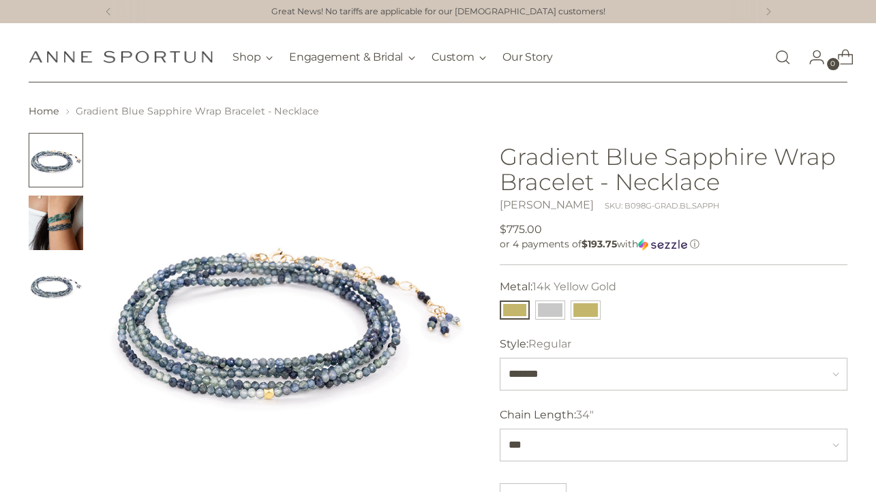
click at [59, 233] on img "Change image to image 2" at bounding box center [56, 223] width 55 height 55
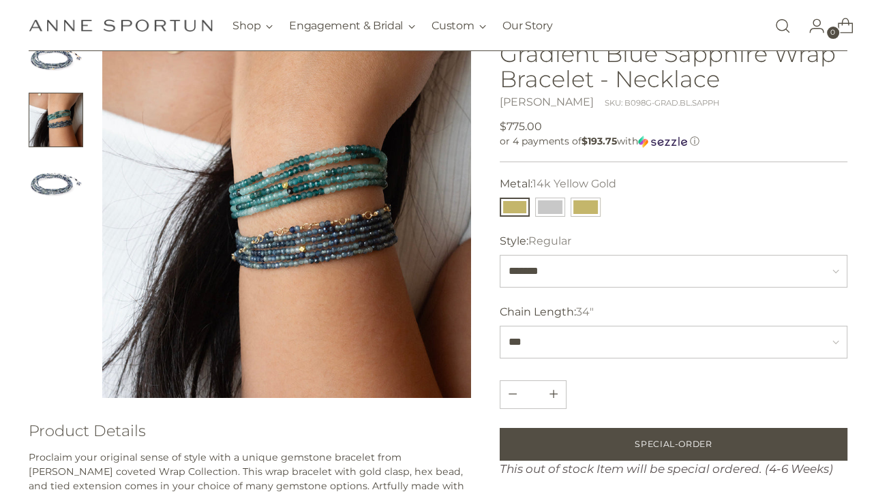
scroll to position [144, 0]
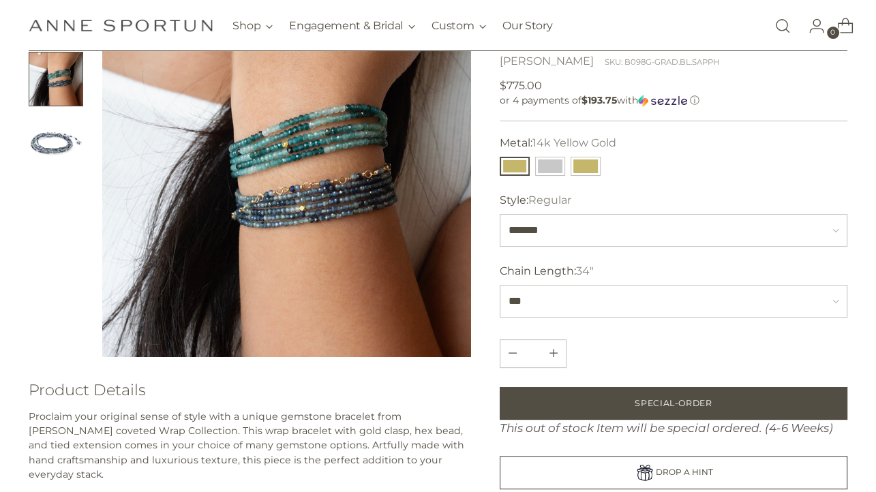
click at [511, 164] on button "14k Yellow Gold" at bounding box center [515, 166] width 30 height 19
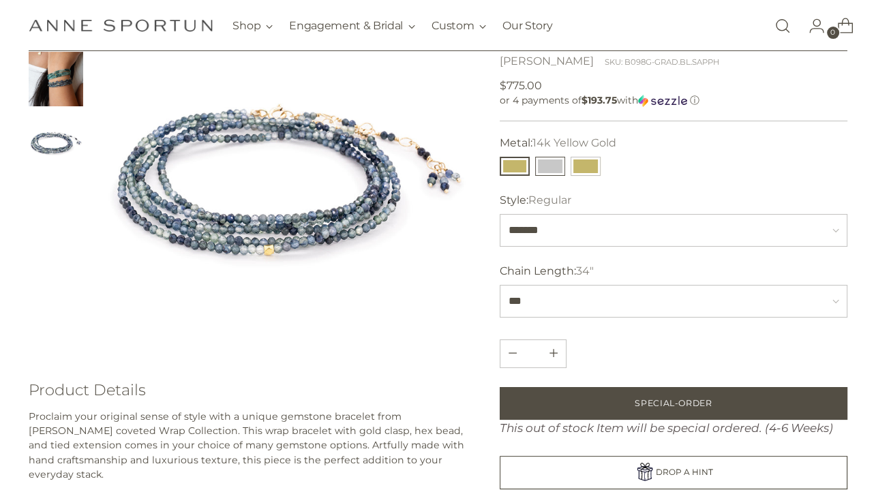
click at [556, 162] on button "14k White Gold" at bounding box center [550, 166] width 30 height 19
click at [591, 163] on button "18k Yellow Gold" at bounding box center [586, 166] width 30 height 19
click at [513, 168] on button "14k Yellow Gold" at bounding box center [515, 166] width 30 height 19
click at [587, 158] on button "18k Yellow Gold" at bounding box center [586, 166] width 30 height 19
click at [42, 78] on img "Change image to image 2" at bounding box center [56, 79] width 55 height 55
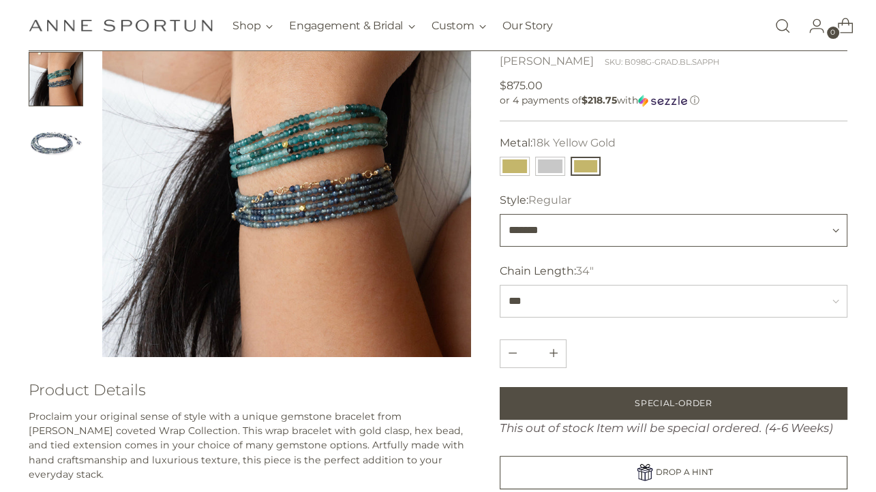
click at [500, 214] on select "******* ********" at bounding box center [673, 230] width 347 height 33
click option "********" at bounding box center [0, 0] width 0 height 0
click at [500, 214] on select "******* ********" at bounding box center [673, 230] width 347 height 33
click option "*******" at bounding box center [0, 0] width 0 height 0
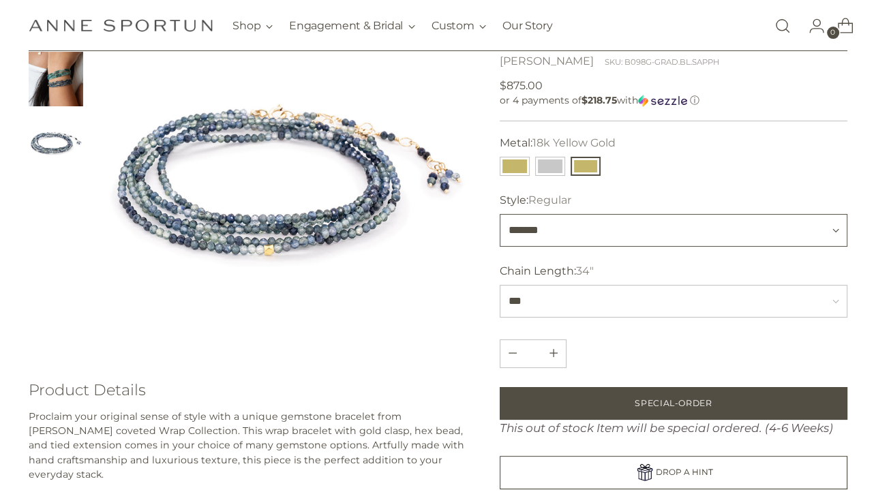
click at [500, 214] on select "******* ********" at bounding box center [673, 230] width 347 height 33
select select "********"
click option "********" at bounding box center [0, 0] width 0 height 0
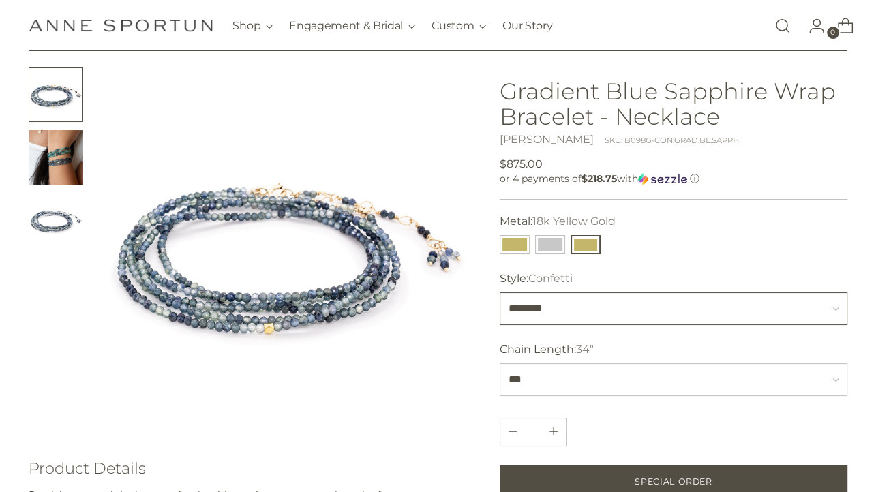
scroll to position [215, 0]
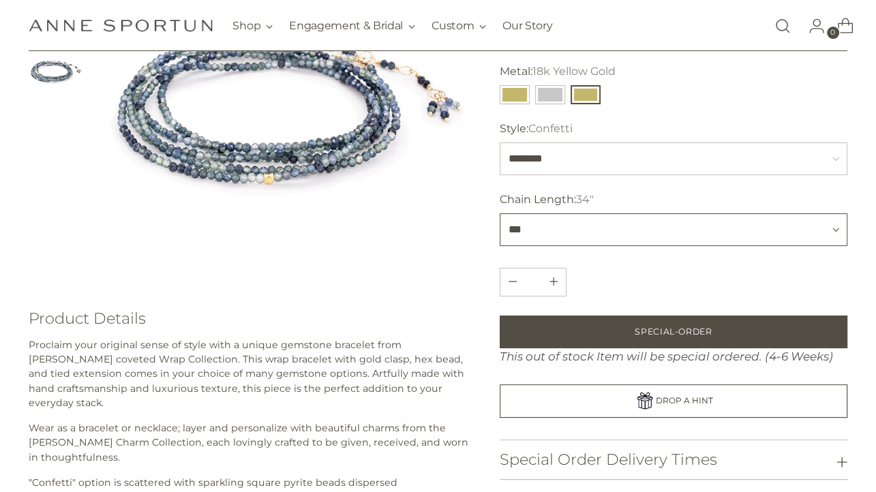
click at [500, 213] on select "*** *** ***" at bounding box center [673, 229] width 347 height 33
click at [385, 207] on img at bounding box center [286, 101] width 368 height 368
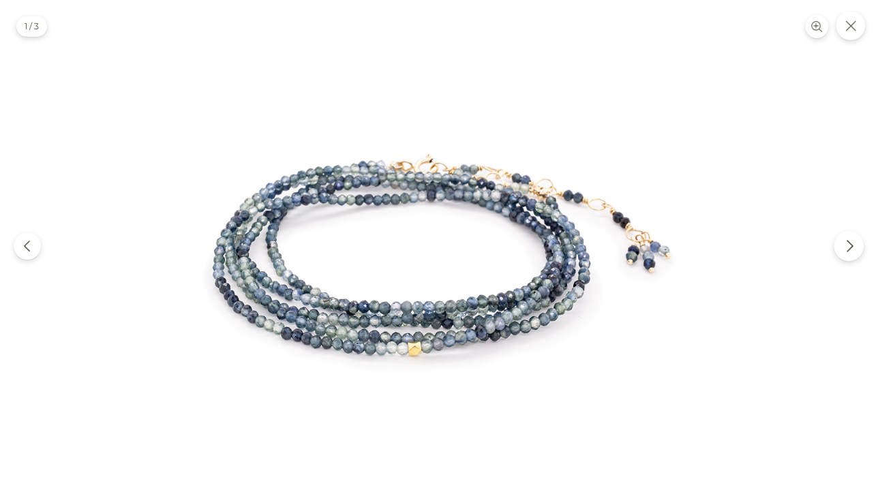
click at [841, 245] on button "Next" at bounding box center [849, 246] width 30 height 30
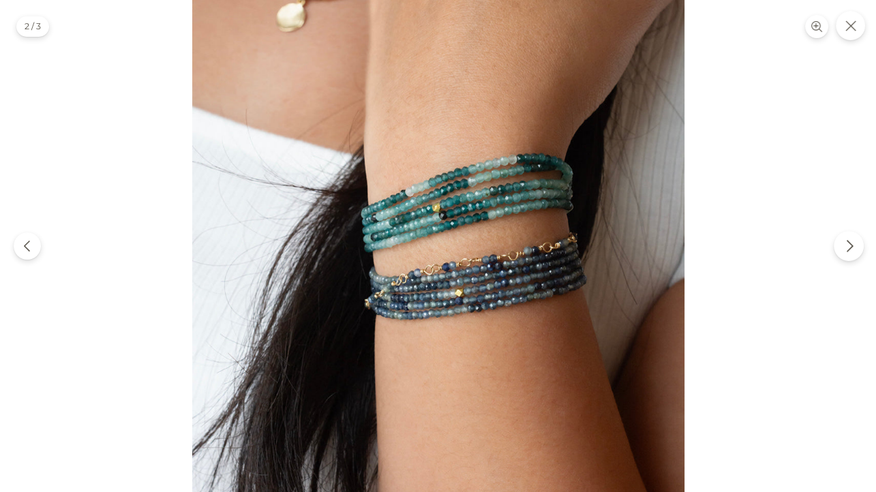
click at [841, 245] on button "Next" at bounding box center [849, 246] width 30 height 30
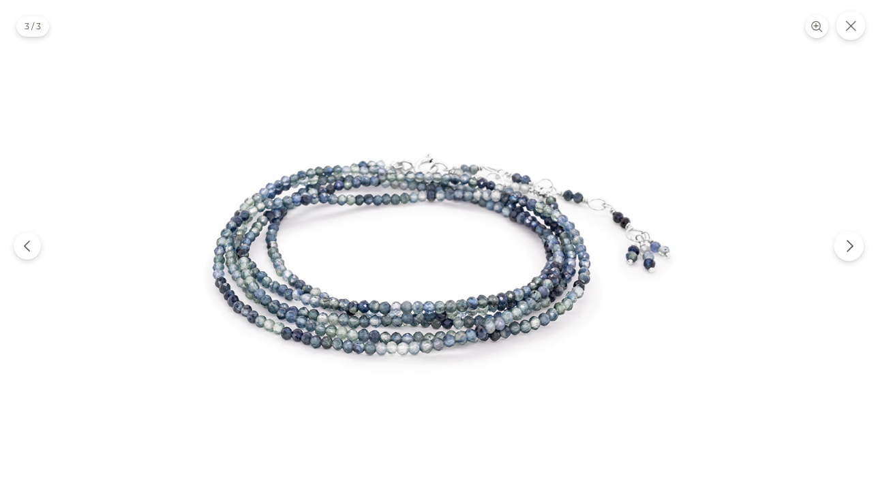
click at [841, 245] on button "Next" at bounding box center [849, 246] width 30 height 30
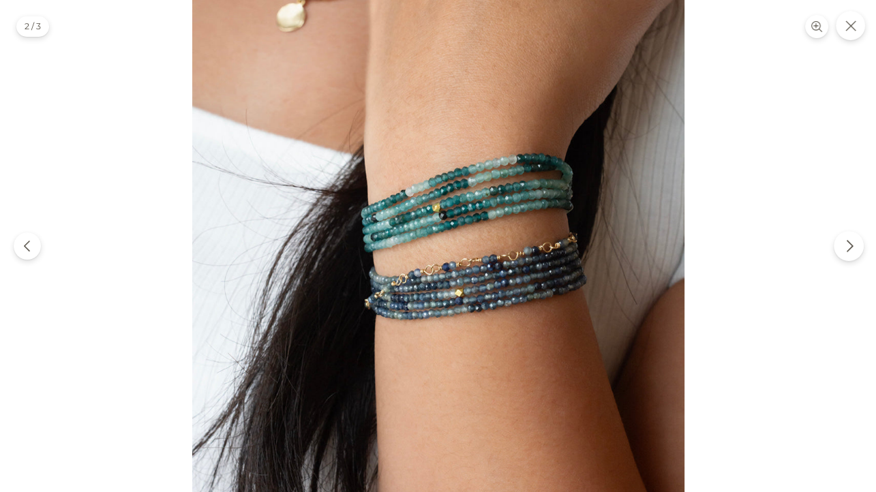
click at [847, 247] on icon "Next" at bounding box center [850, 246] width 14 height 14
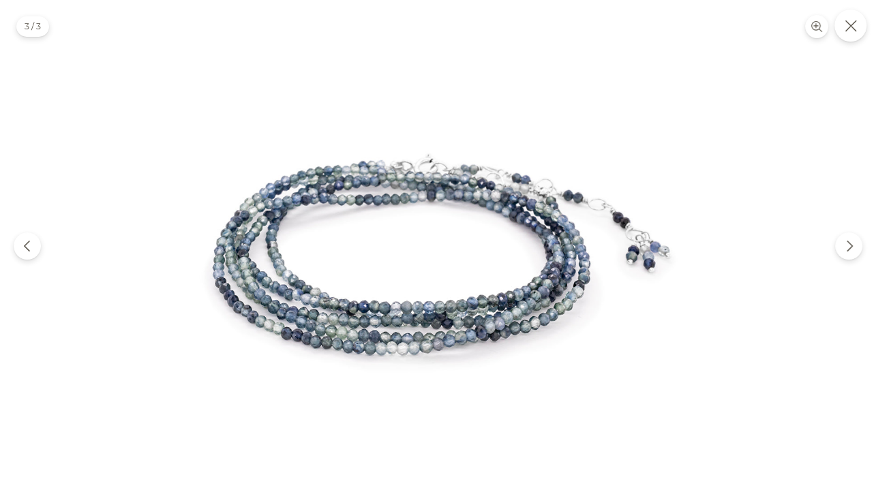
click at [847, 26] on icon "Close" at bounding box center [851, 26] width 12 height 12
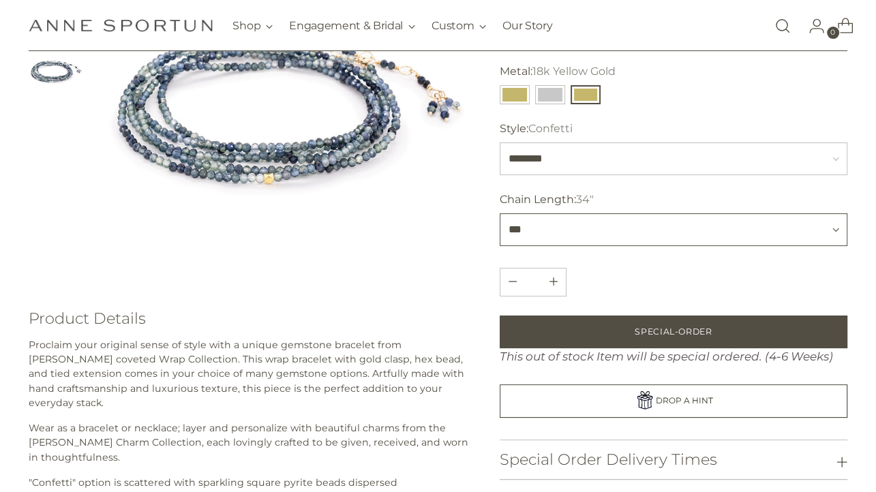
click at [500, 213] on select "*** *** ***" at bounding box center [673, 229] width 347 height 33
click at [368, 269] on img at bounding box center [286, 101] width 368 height 368
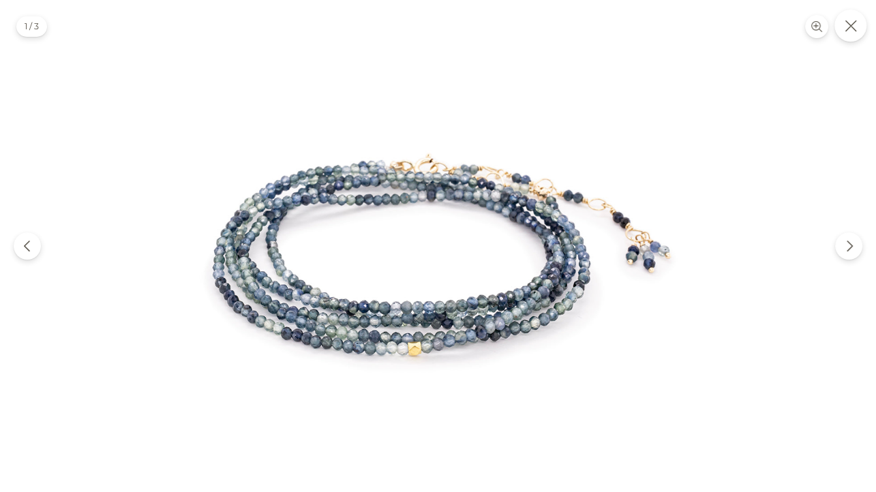
click at [850, 31] on icon "Close" at bounding box center [851, 26] width 12 height 12
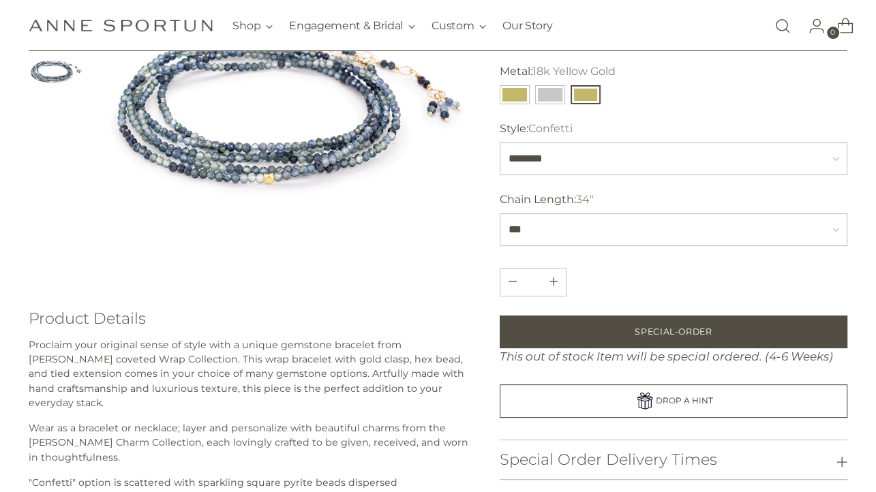
click at [271, 181] on img at bounding box center [286, 101] width 368 height 368
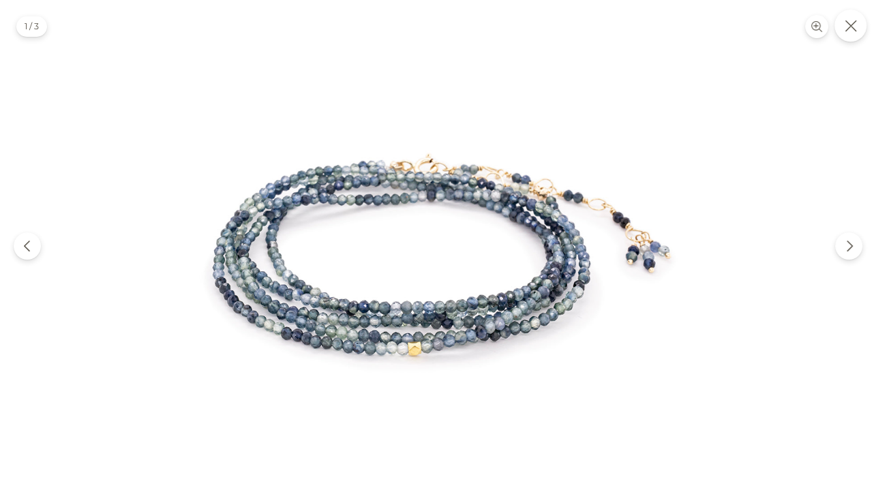
click at [853, 27] on icon "Close" at bounding box center [851, 26] width 12 height 12
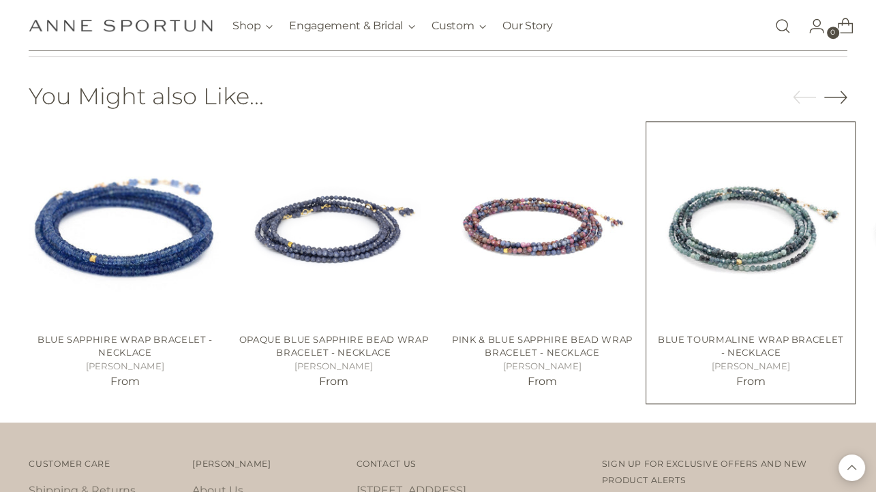
scroll to position [936, 0]
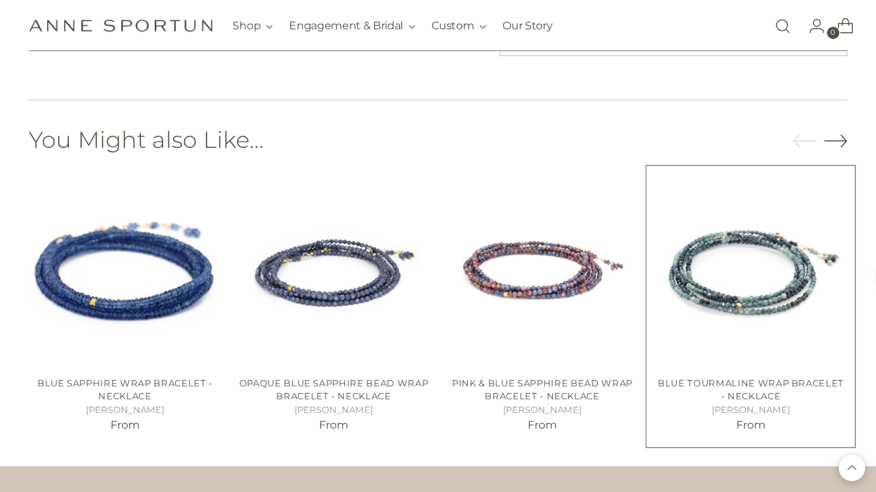
click at [0, 0] on img "Blue Tourmaline Wrap Bracelet - Necklace" at bounding box center [0, 0] width 0 height 0
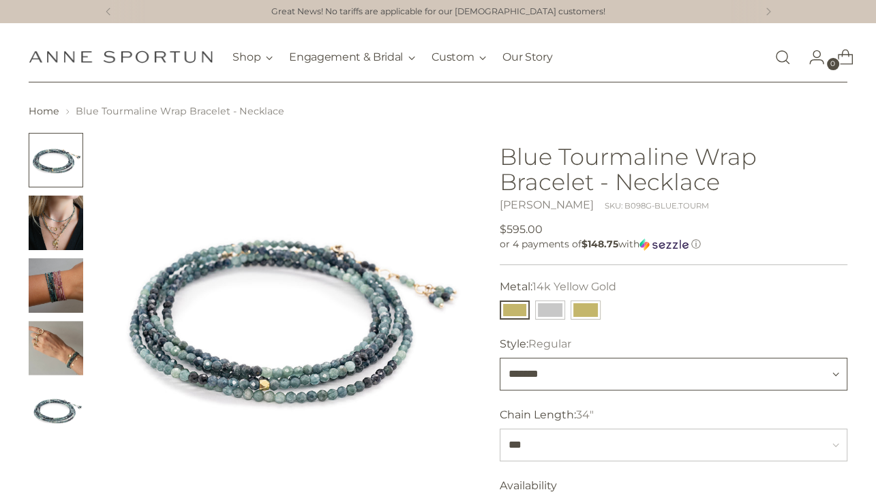
click at [500, 358] on select "******* ********" at bounding box center [673, 374] width 347 height 33
click at [832, 370] on select "******* ********" at bounding box center [673, 374] width 347 height 33
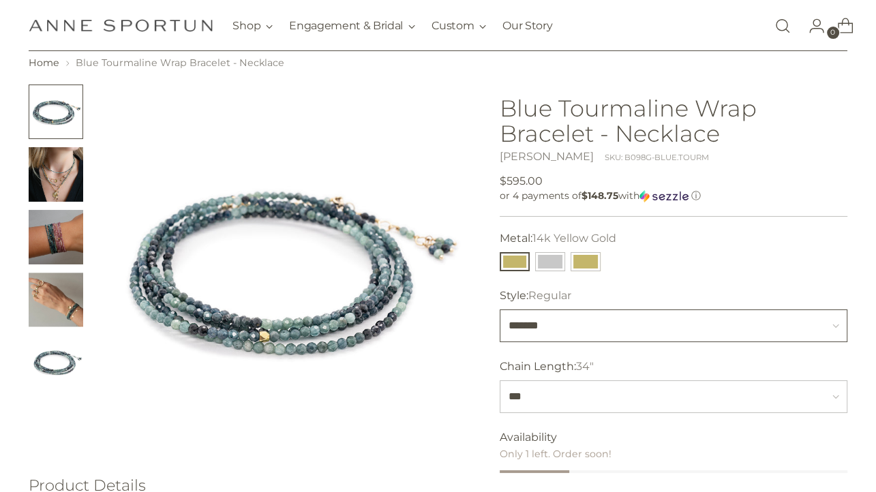
scroll to position [72, 0]
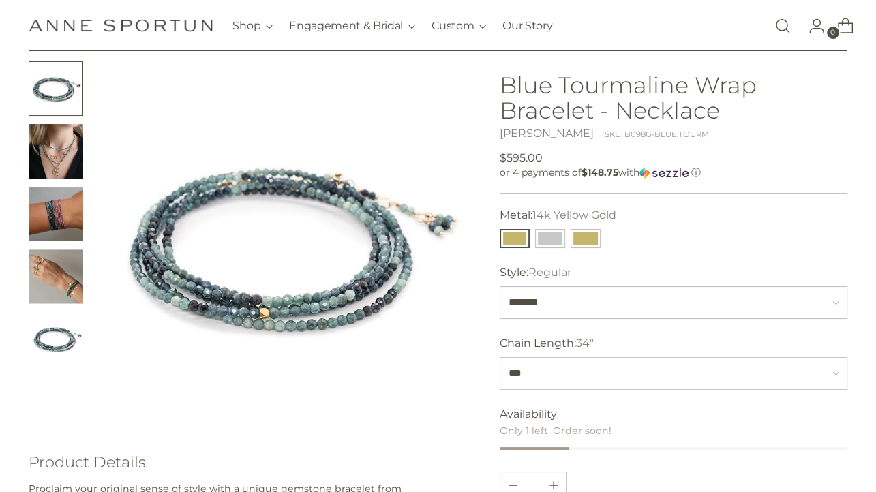
click at [54, 151] on img "Change image to image 2" at bounding box center [56, 151] width 55 height 55
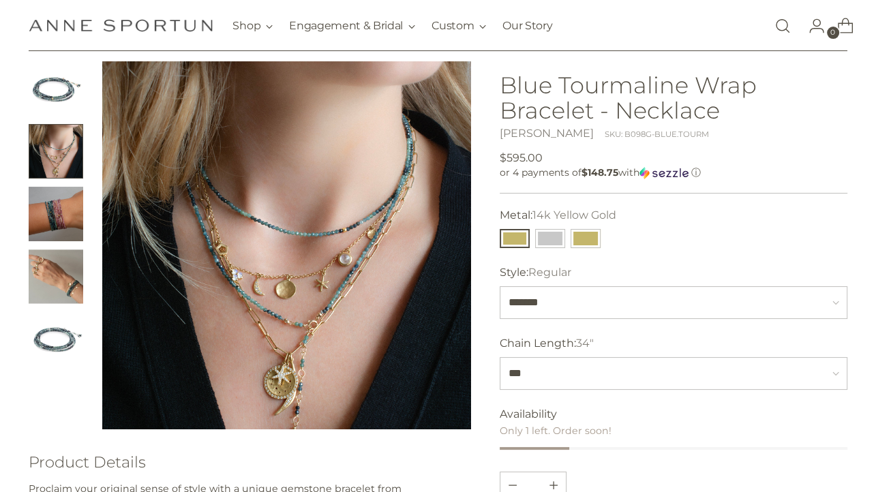
click at [48, 223] on img "Change image to image 3" at bounding box center [56, 214] width 55 height 55
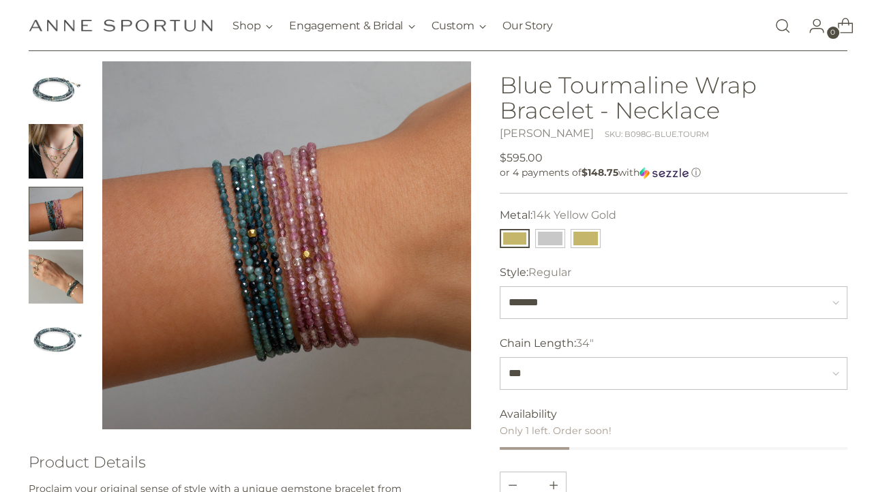
click at [42, 282] on img "Change image to image 4" at bounding box center [56, 277] width 55 height 55
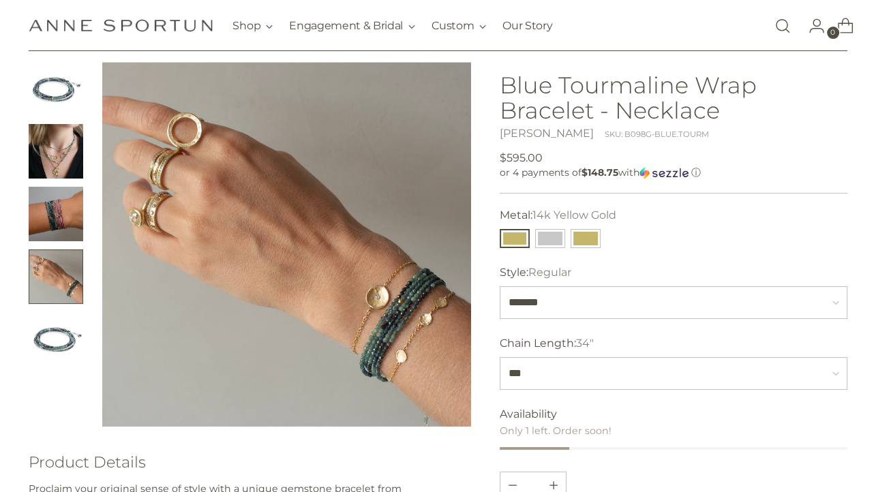
click at [60, 348] on img "Change image to image 5" at bounding box center [56, 339] width 55 height 55
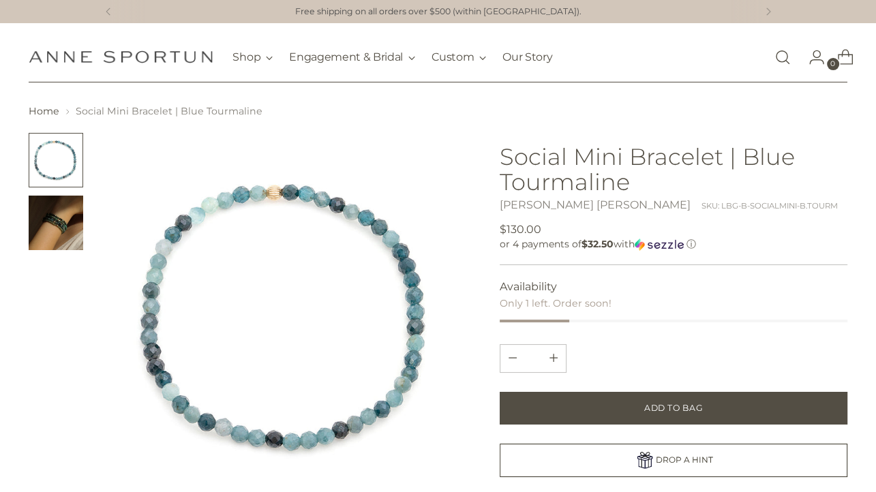
click at [64, 225] on img "Change image to image 2" at bounding box center [56, 223] width 55 height 55
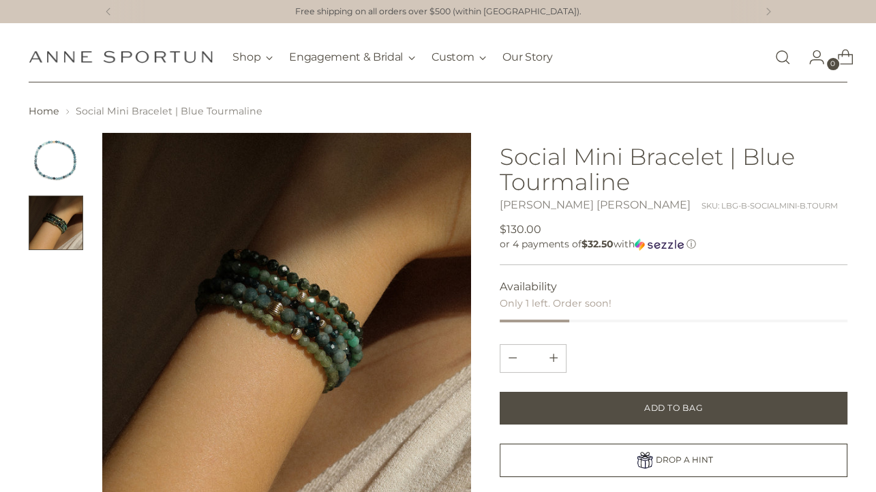
click at [59, 162] on img "Change image to image 1" at bounding box center [56, 160] width 55 height 55
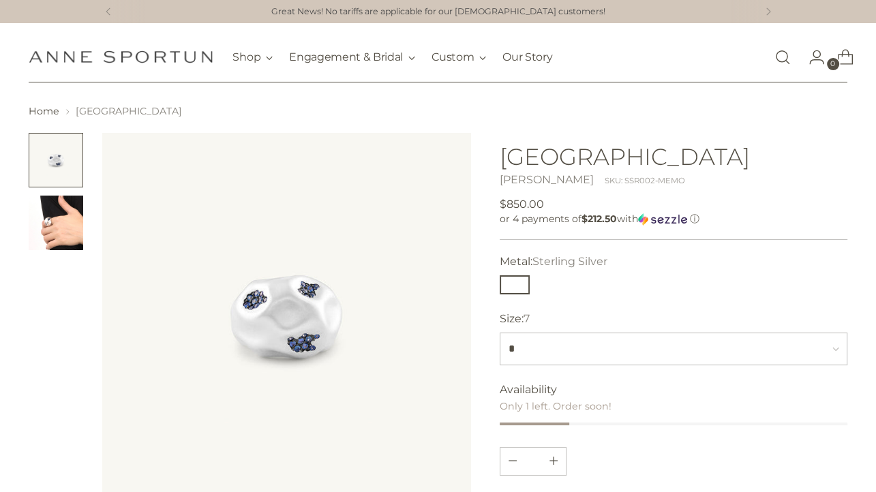
click at [56, 229] on img "Change image to image 2" at bounding box center [56, 223] width 55 height 55
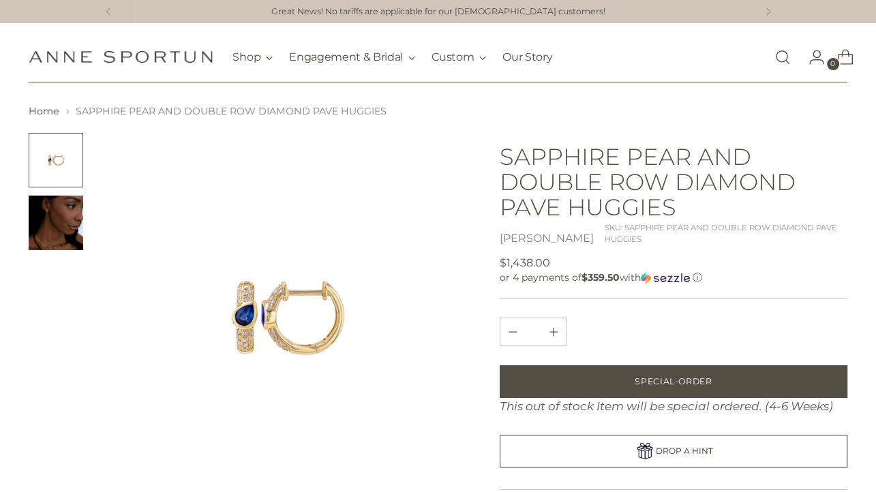
click at [59, 225] on img "Change image to image 2" at bounding box center [56, 223] width 55 height 55
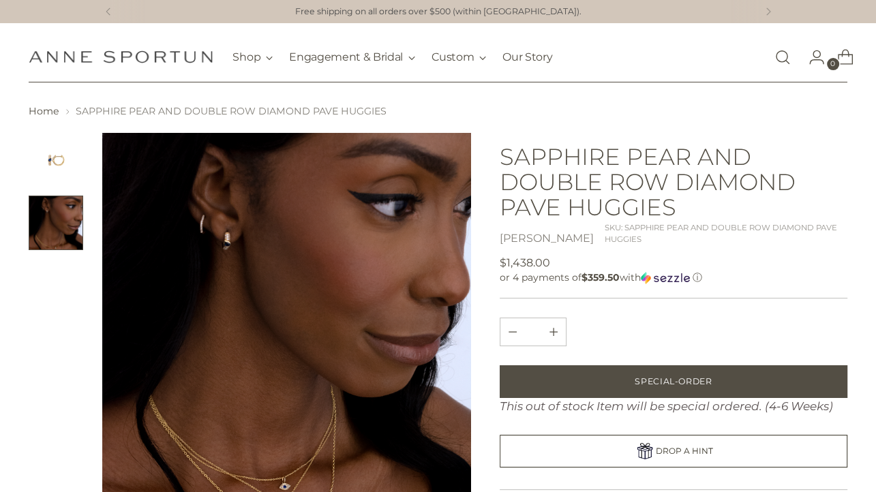
click at [303, 364] on img at bounding box center [286, 317] width 368 height 368
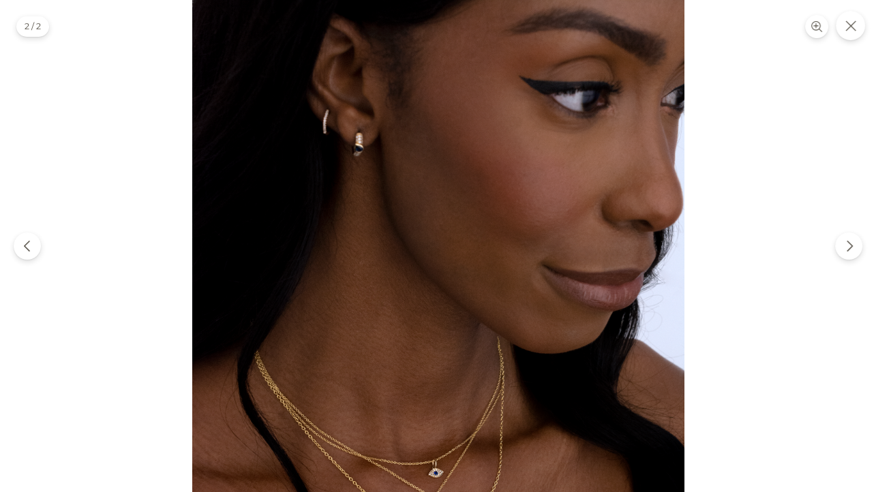
drag, startPoint x: 721, startPoint y: 130, endPoint x: 834, endPoint y: 325, distance: 226.1
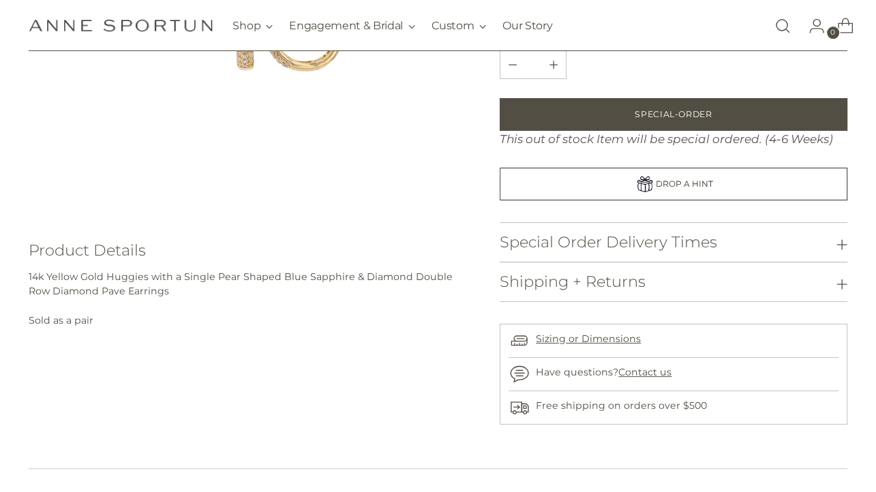
scroll to position [288, 0]
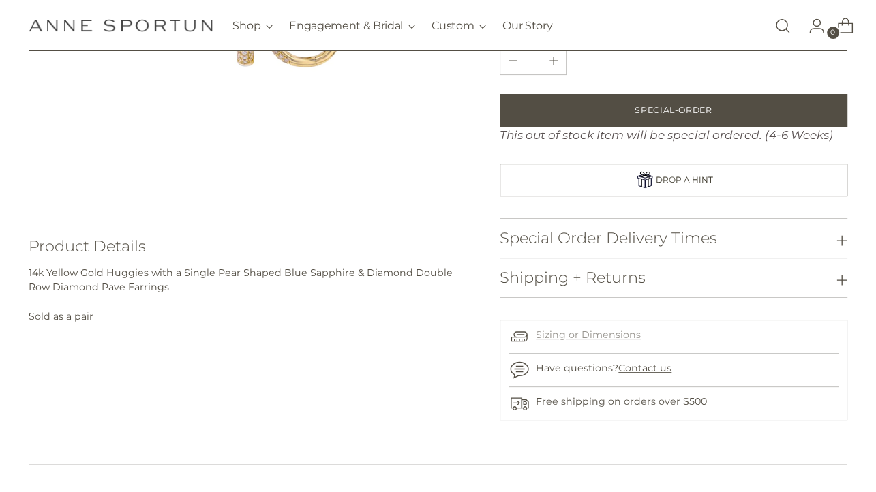
click at [632, 341] on link "Sizing or Dimensions" at bounding box center [588, 335] width 105 height 12
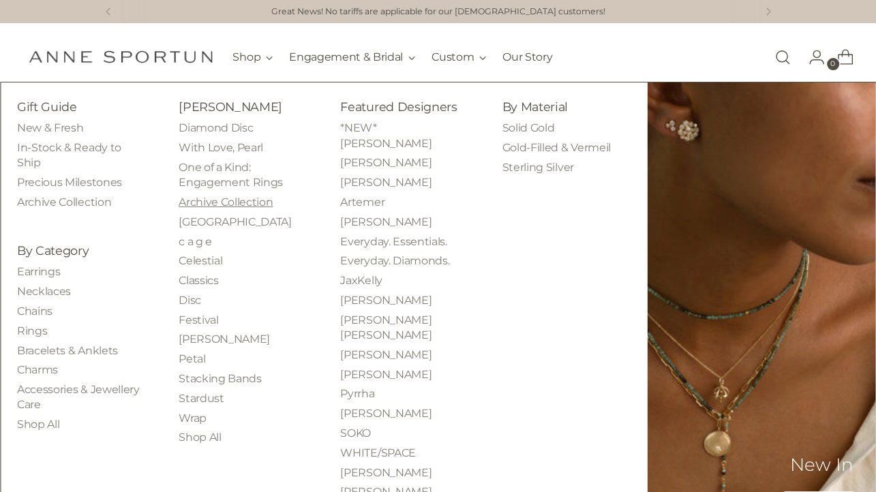
click at [217, 200] on link "Archive Collection" at bounding box center [226, 202] width 94 height 13
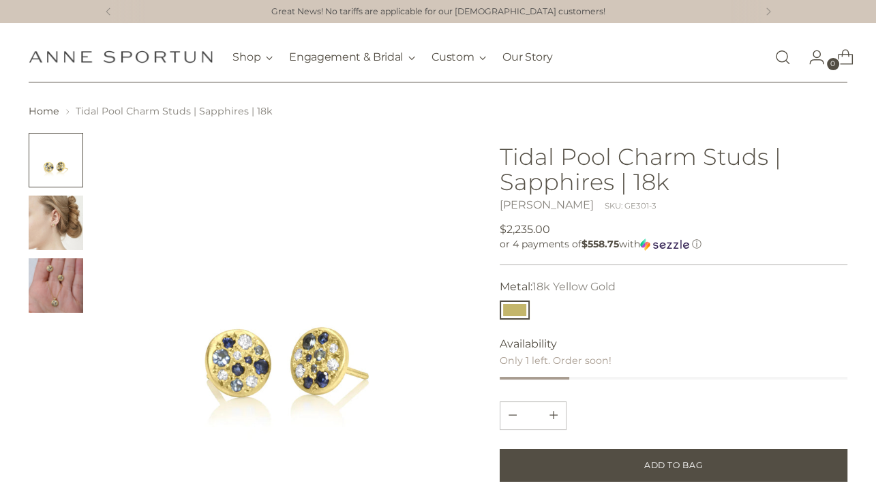
click at [68, 228] on img "Change image to image 2" at bounding box center [56, 223] width 55 height 55
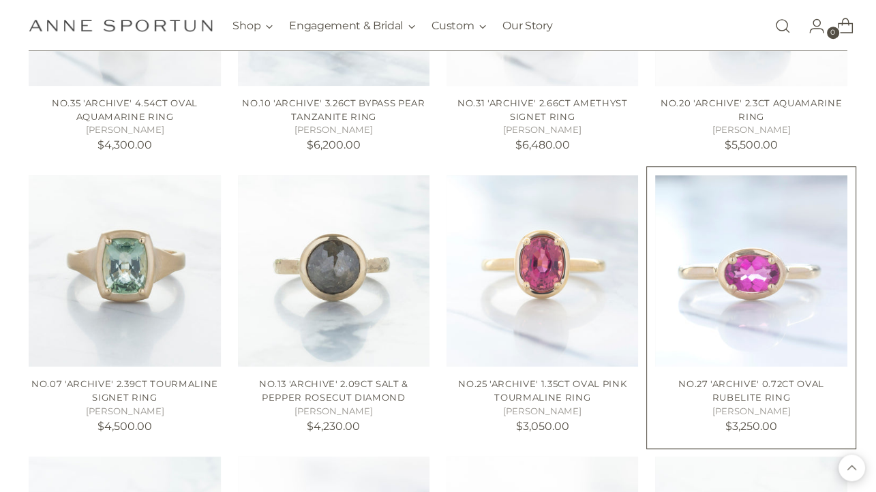
scroll to position [720, 0]
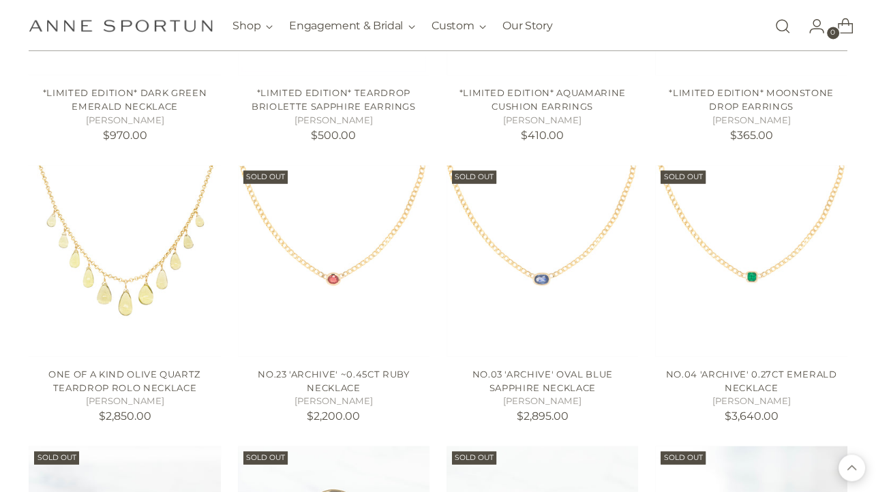
scroll to position [2160, 0]
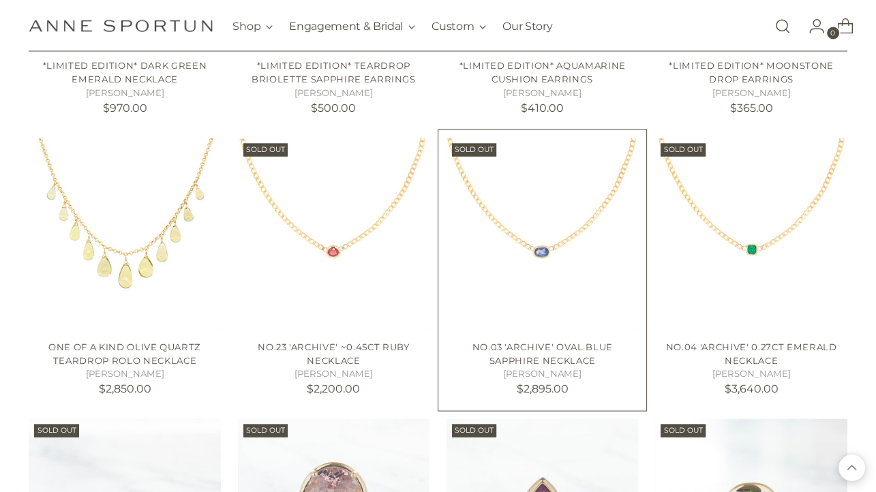
click at [0, 0] on img "No.03 'Archive' Oval Blue Sapphire Necklace" at bounding box center [0, 0] width 0 height 0
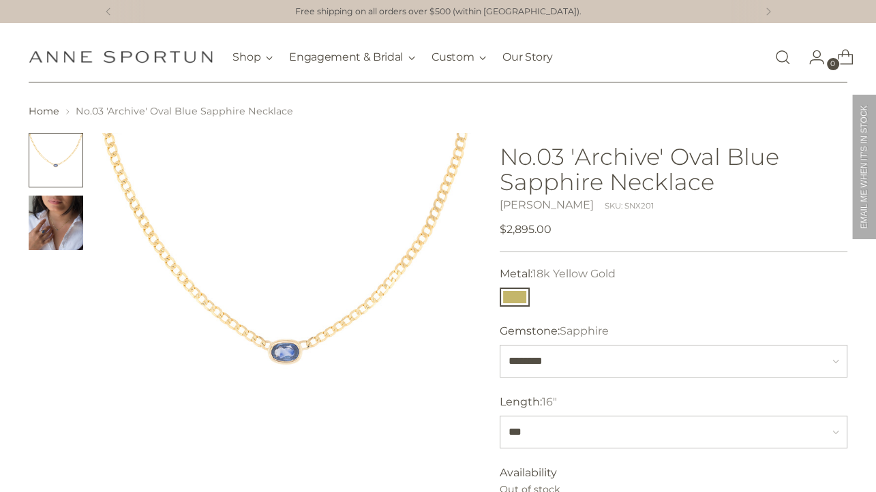
click at [59, 231] on img "Change image to image 2" at bounding box center [56, 223] width 55 height 55
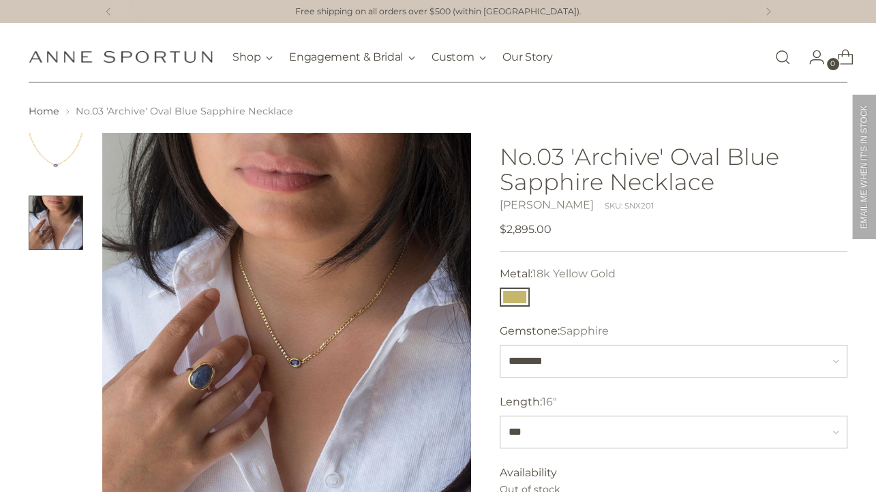
click at [53, 156] on img "Change image to image 1" at bounding box center [56, 160] width 55 height 55
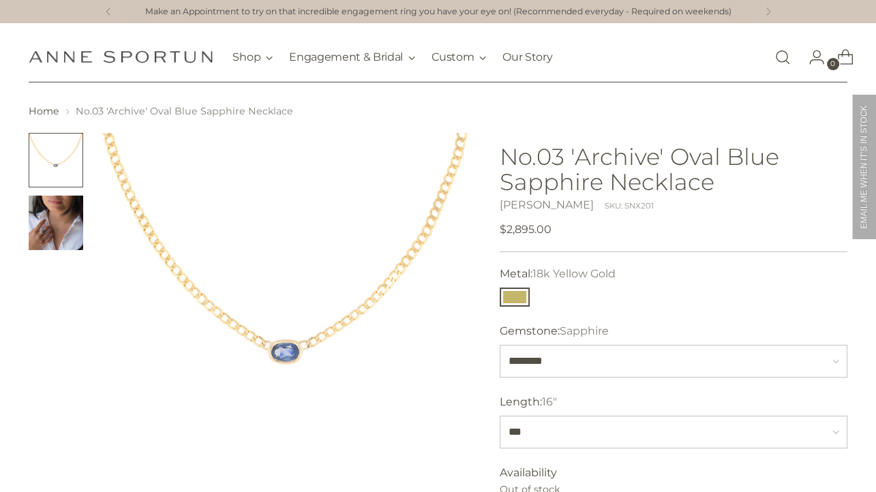
click at [62, 221] on img "Change image to image 2" at bounding box center [56, 223] width 55 height 55
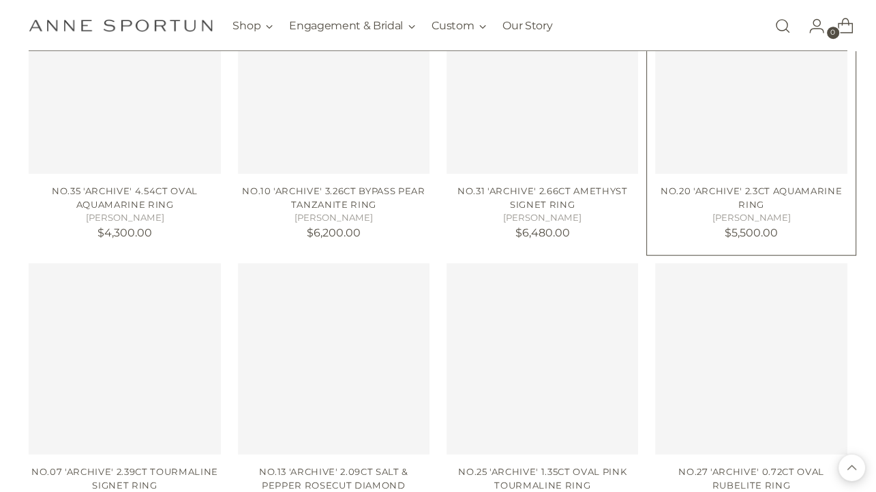
scroll to position [628, 0]
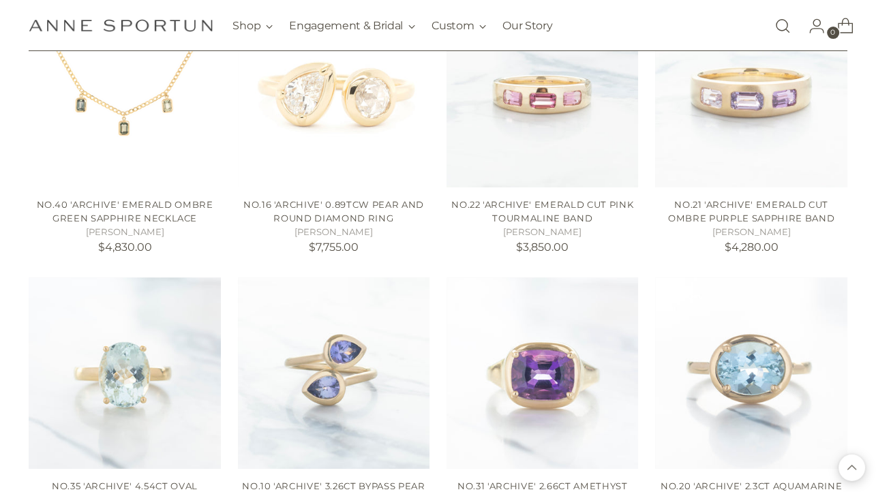
scroll to position [268, 0]
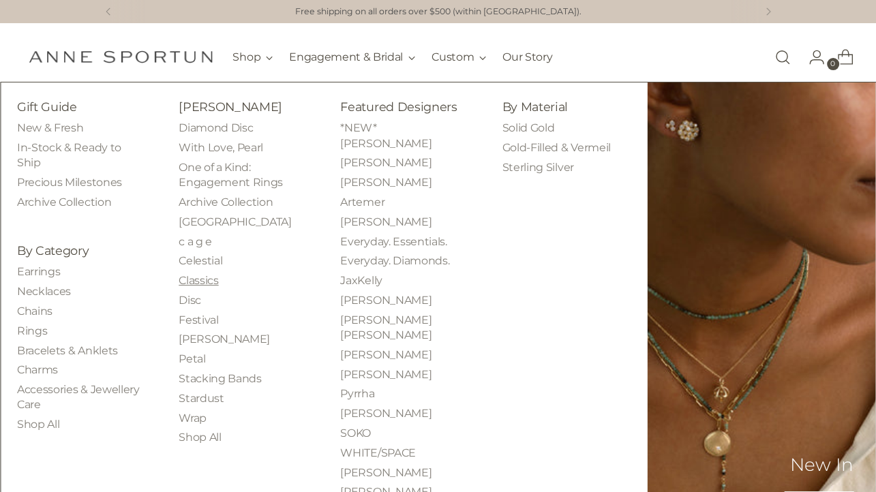
click at [200, 281] on link "Classics" at bounding box center [199, 280] width 40 height 13
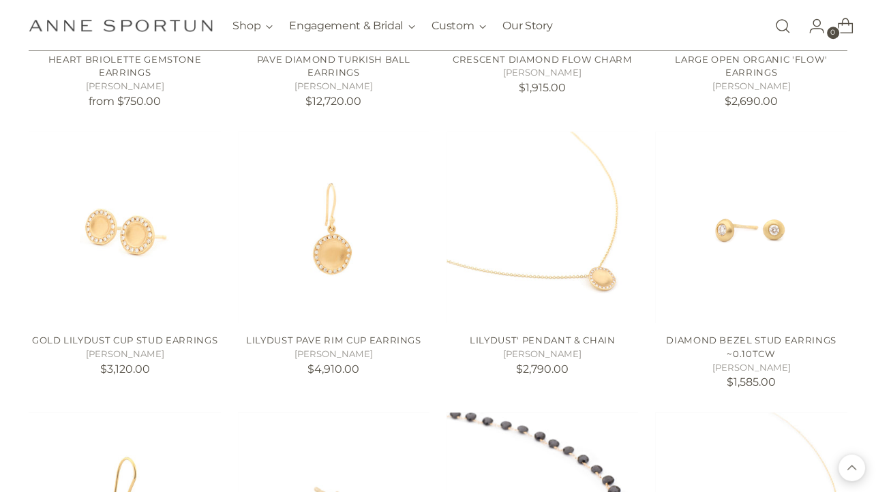
scroll to position [1080, 0]
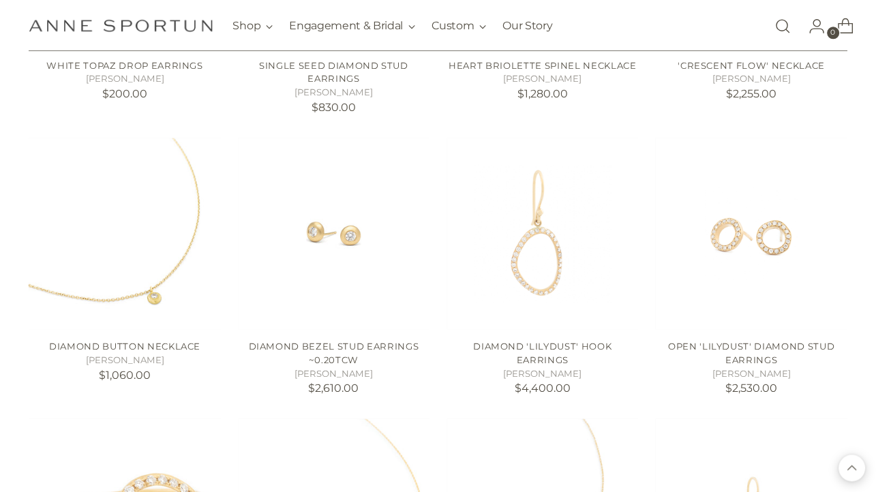
scroll to position [1656, 0]
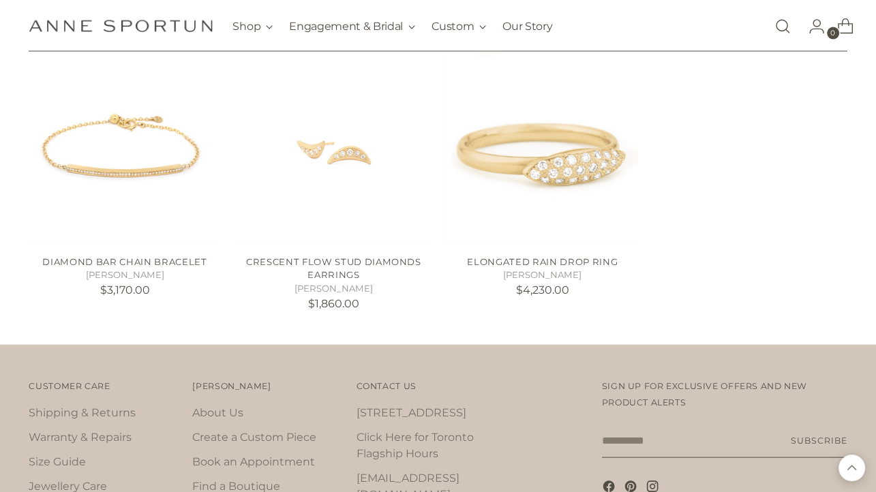
scroll to position [2520, 0]
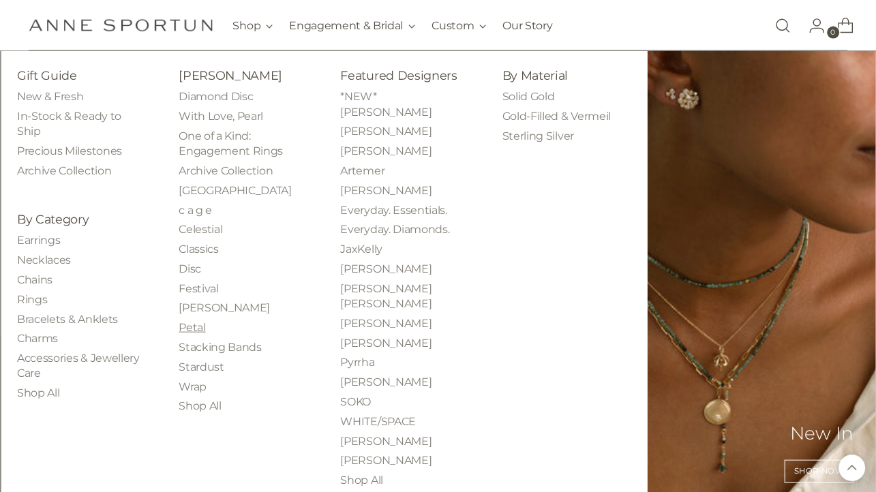
click at [192, 327] on link "Petal" at bounding box center [192, 327] width 27 height 13
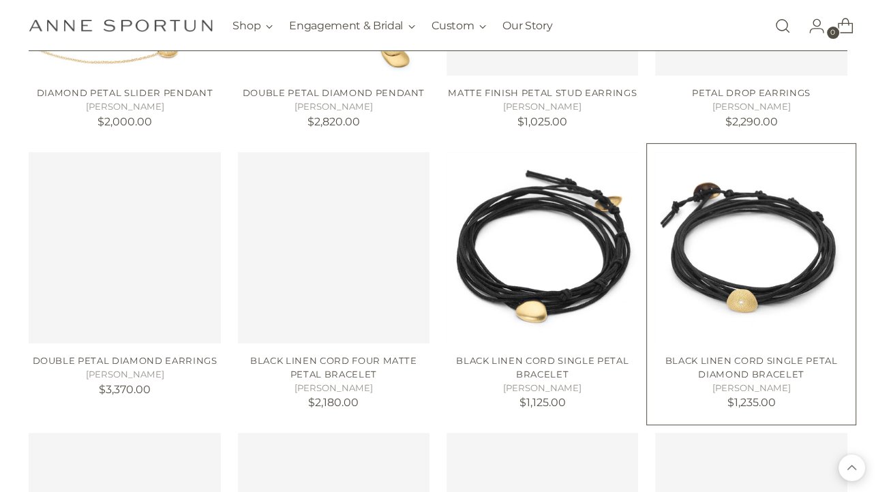
scroll to position [432, 0]
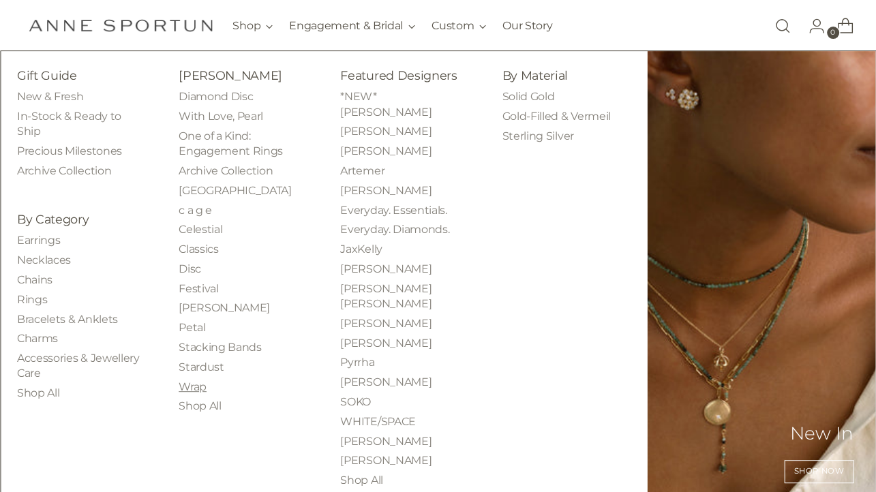
click at [190, 384] on link "Wrap" at bounding box center [193, 387] width 28 height 13
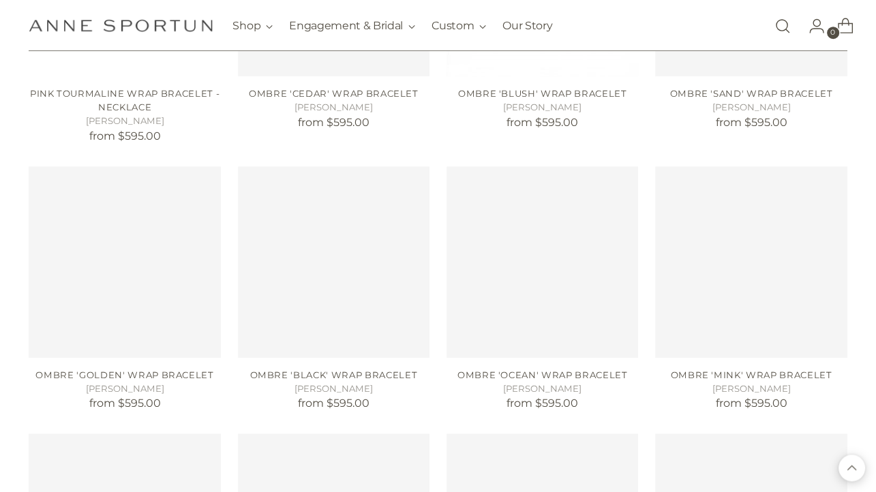
scroll to position [1008, 0]
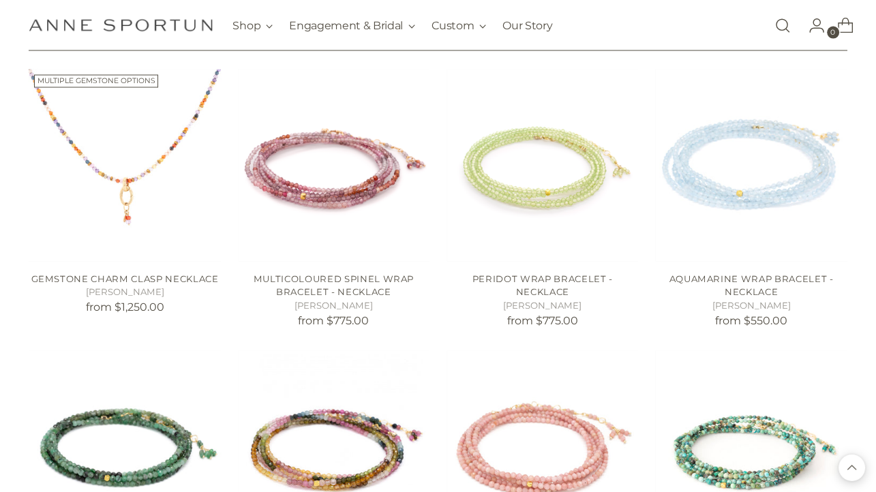
scroll to position [2232, 0]
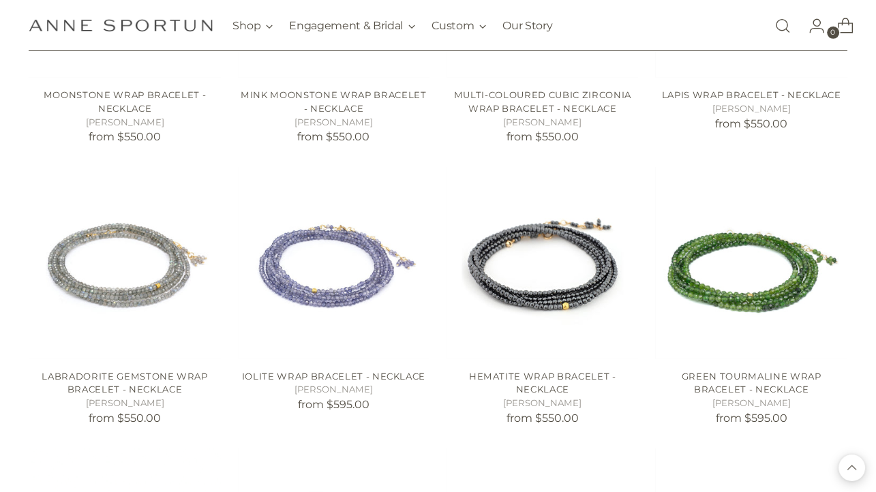
scroll to position [3816, 0]
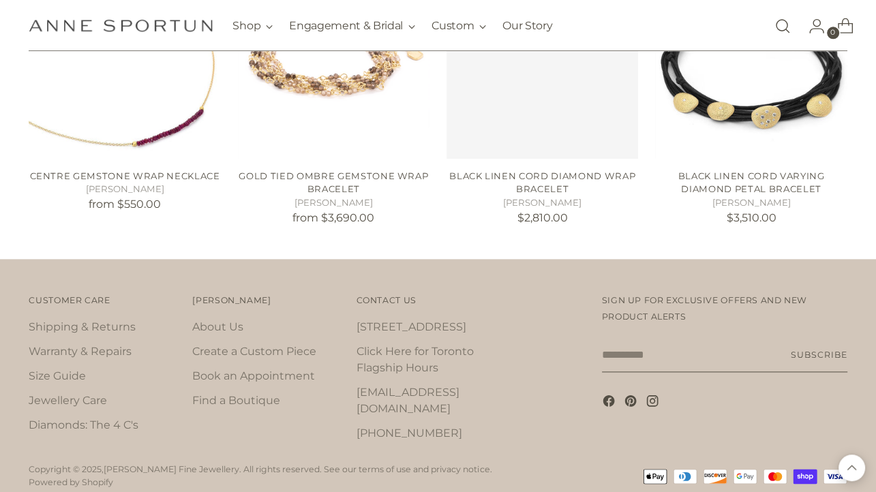
scroll to position [5689, 0]
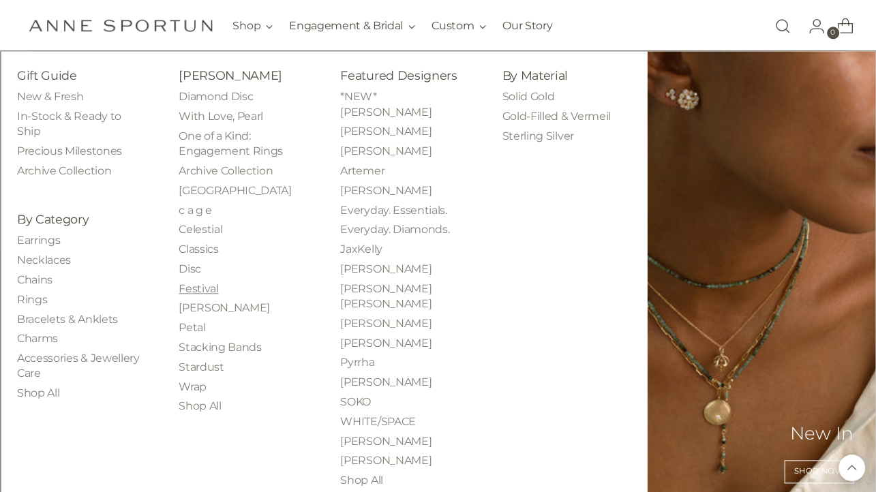
click at [197, 288] on link "Festival" at bounding box center [199, 288] width 40 height 13
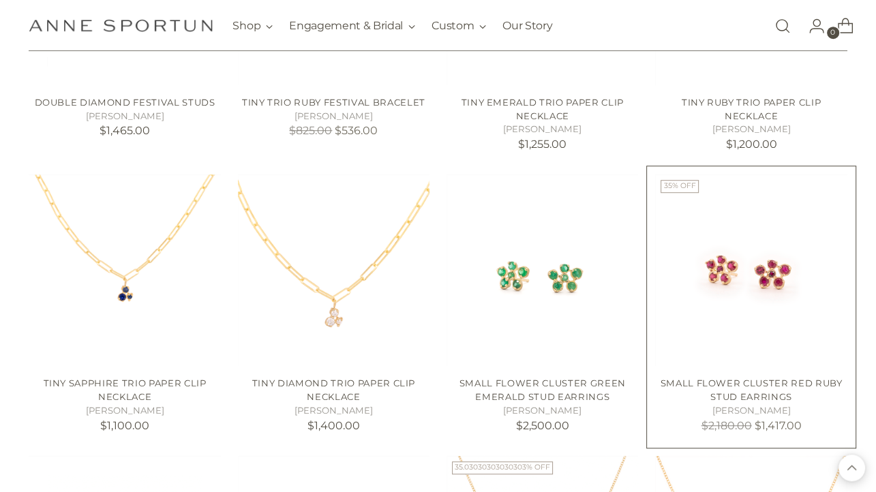
scroll to position [792, 0]
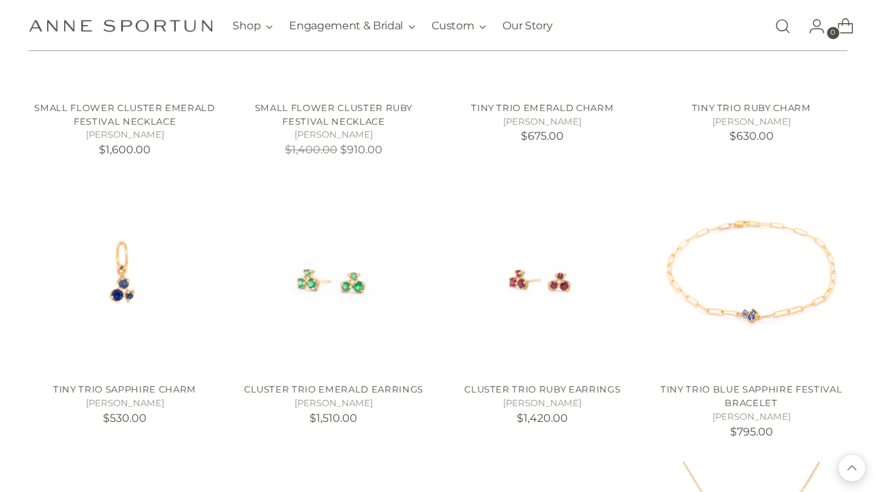
scroll to position [1944, 0]
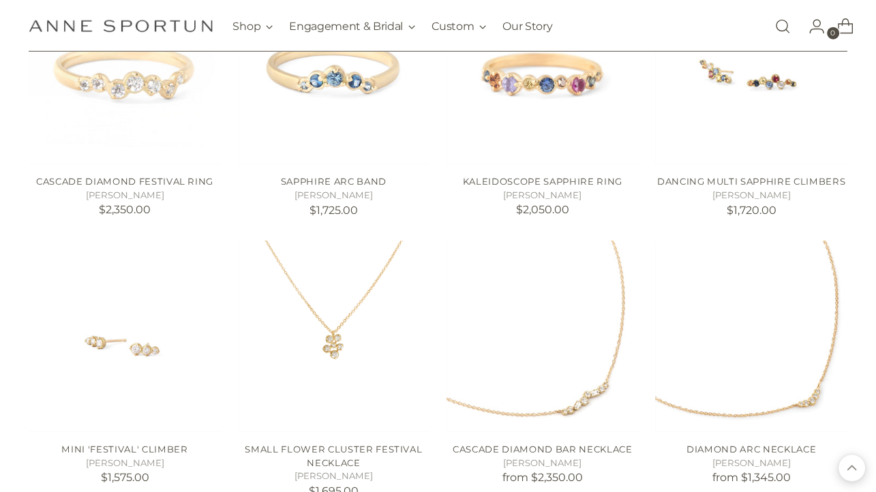
scroll to position [3024, 0]
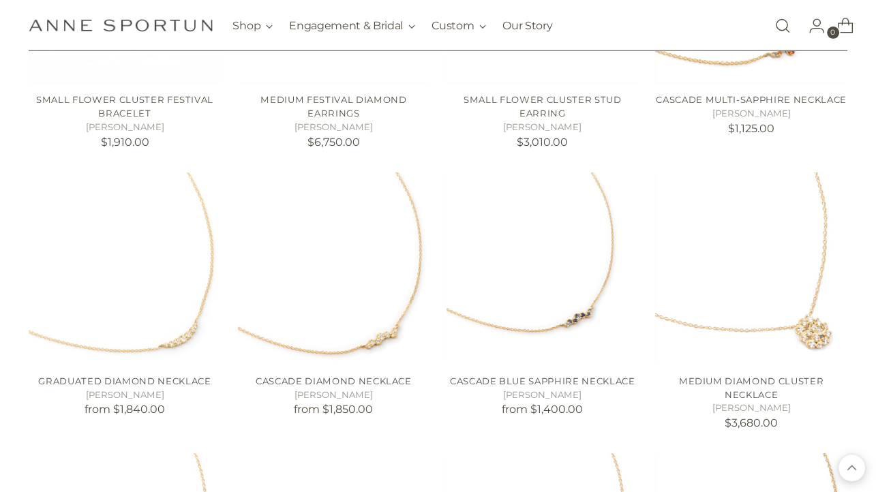
scroll to position [3601, 0]
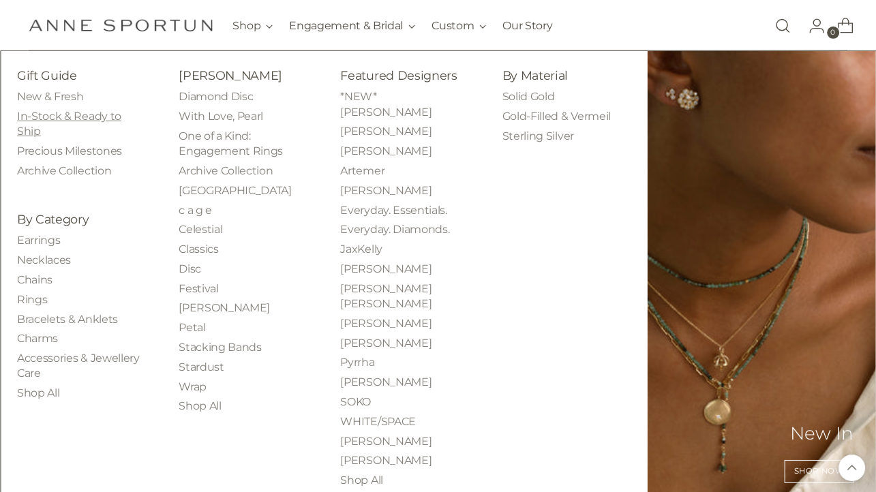
click at [43, 115] on link "In-Stock & Ready to Ship" at bounding box center [69, 124] width 104 height 28
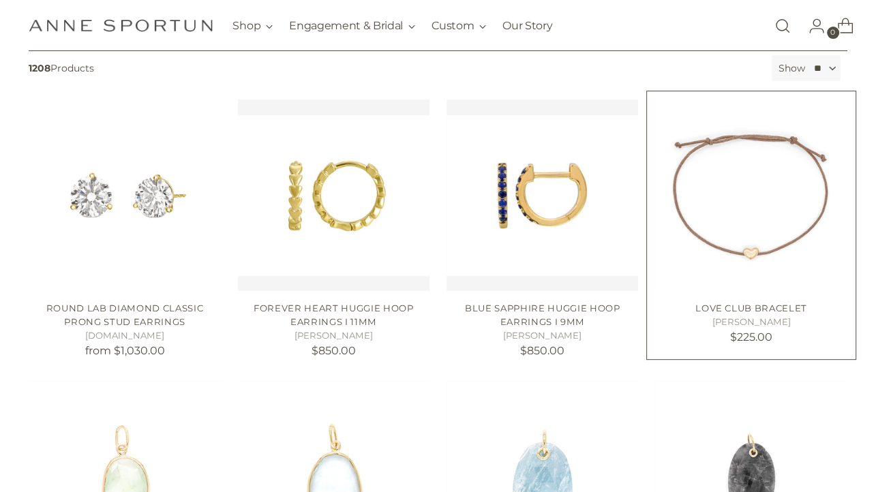
scroll to position [360, 0]
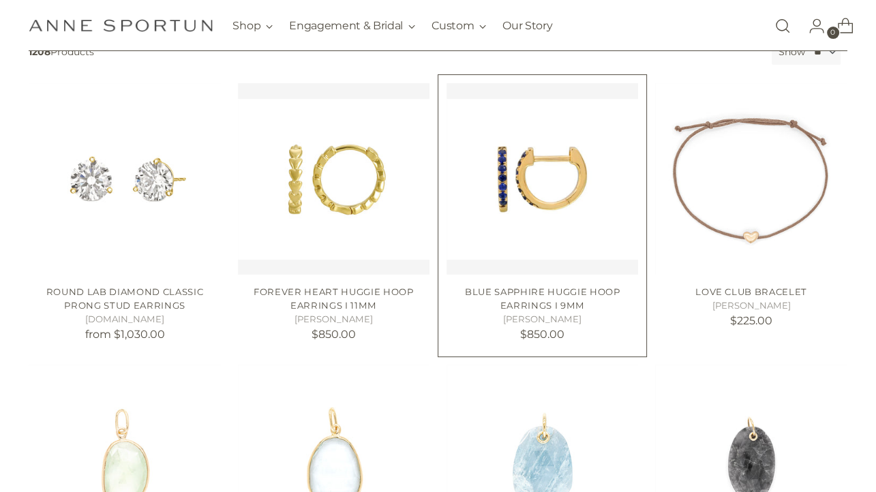
click at [531, 177] on img "Blue Sapphire Huggie Hoop Earrings I 9mm" at bounding box center [543, 179] width 192 height 192
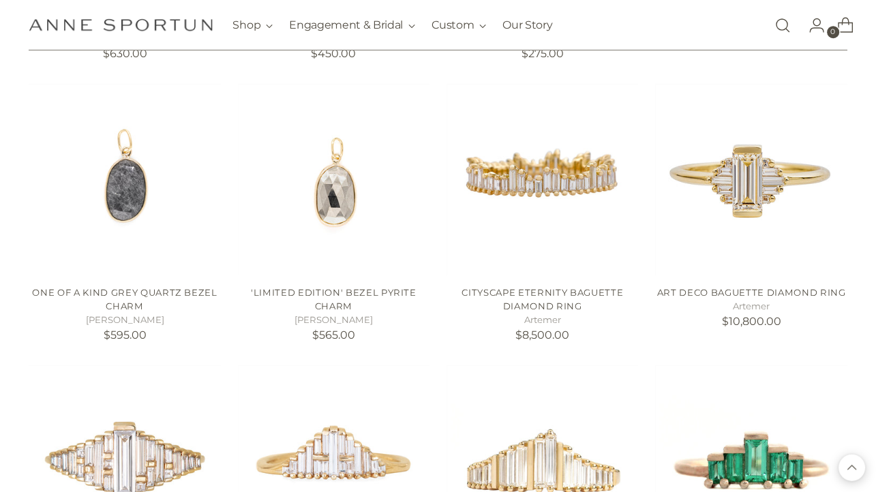
scroll to position [936, 0]
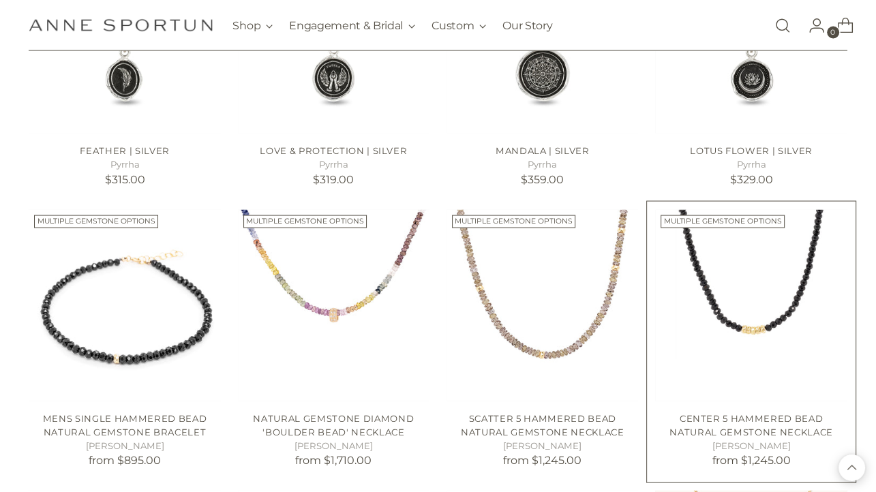
scroll to position [2160, 0]
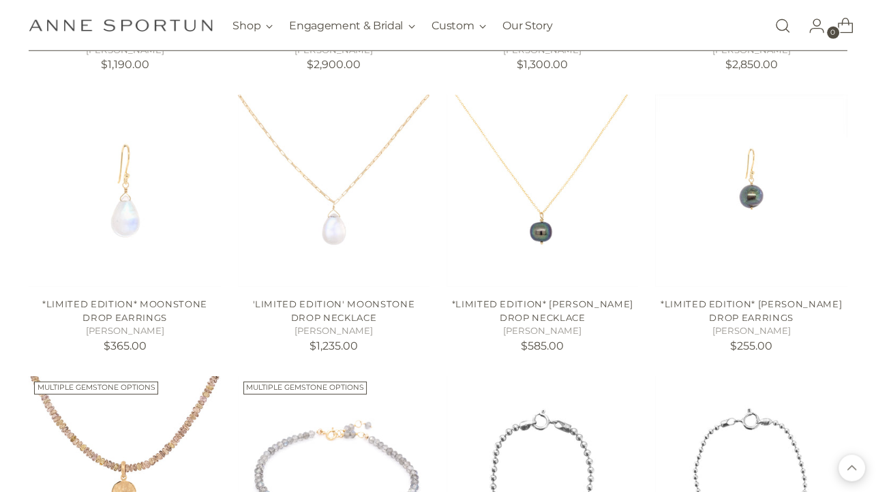
scroll to position [3456, 0]
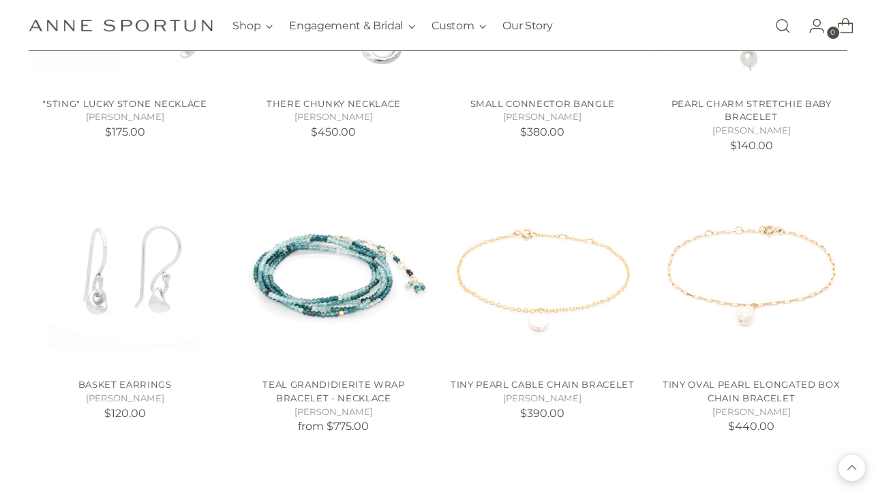
scroll to position [4536, 0]
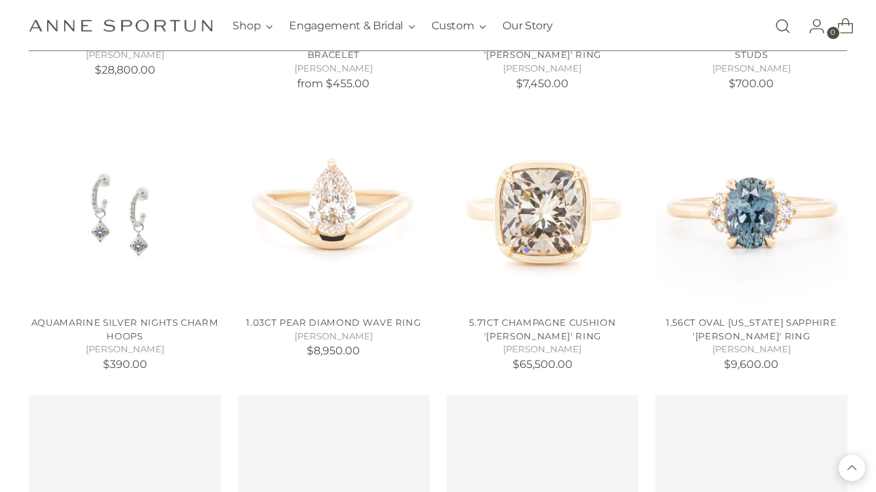
scroll to position [5689, 0]
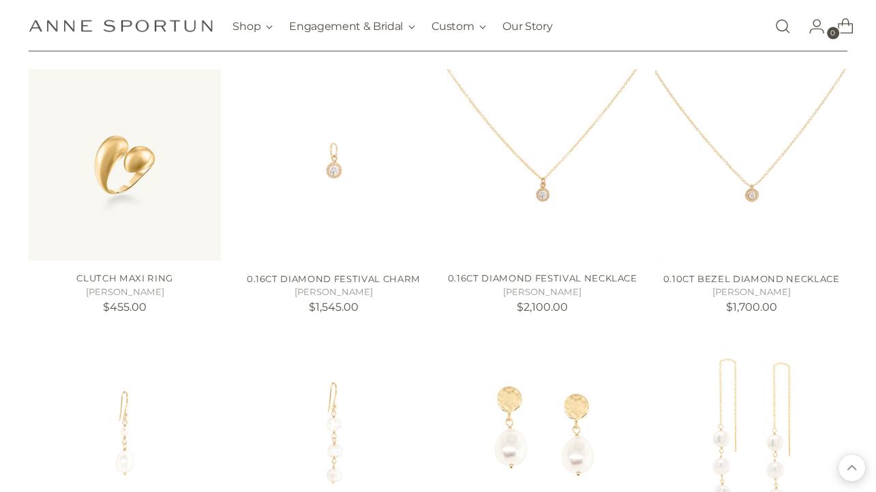
scroll to position [6841, 0]
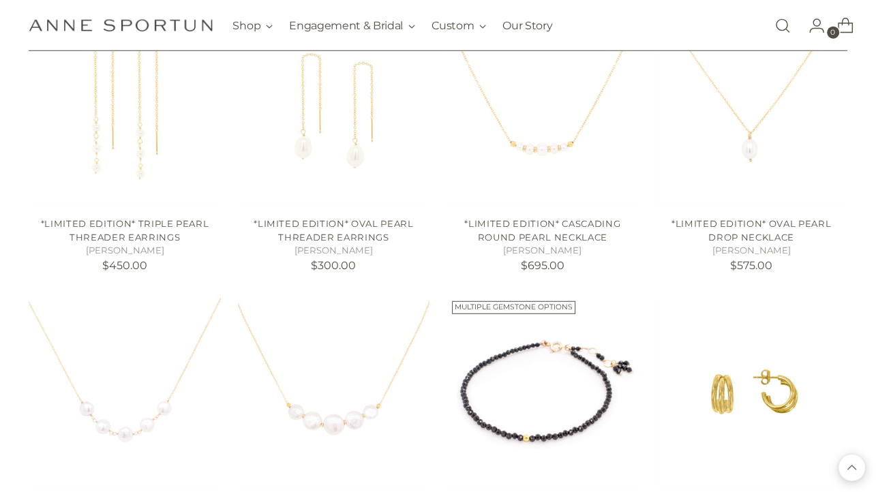
scroll to position [7489, 0]
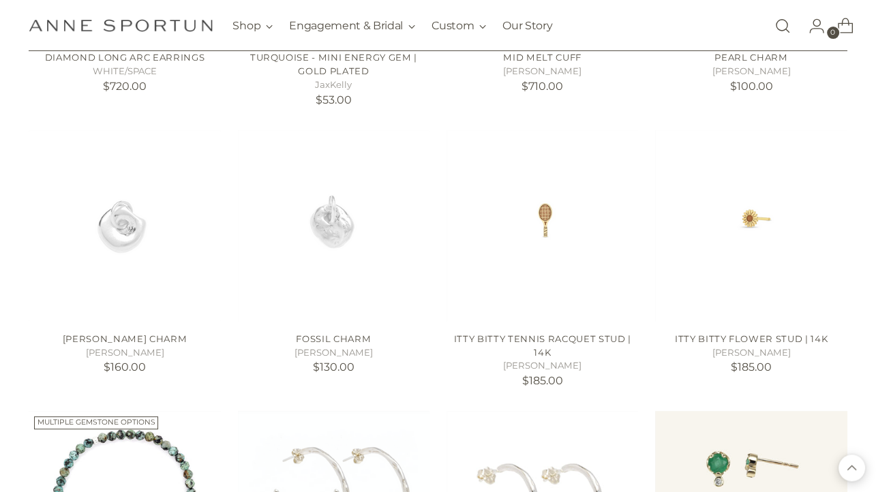
scroll to position [9002, 0]
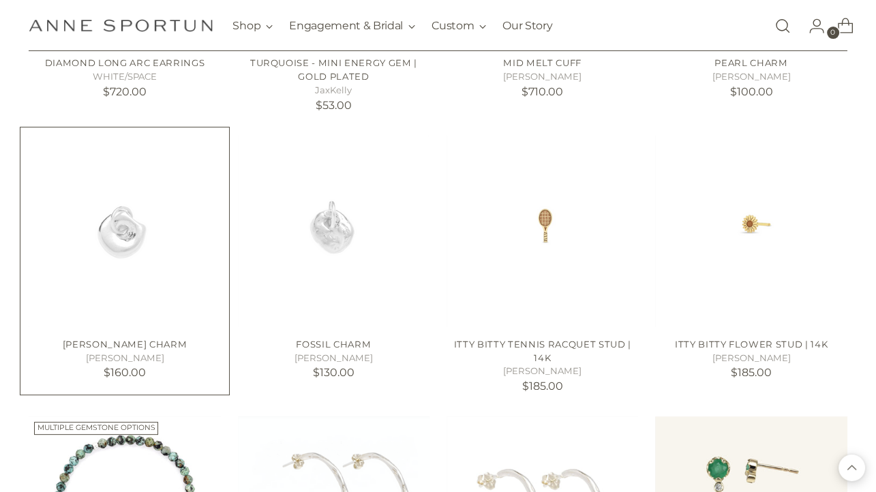
click at [109, 211] on img "Cleo Charm" at bounding box center [125, 232] width 192 height 192
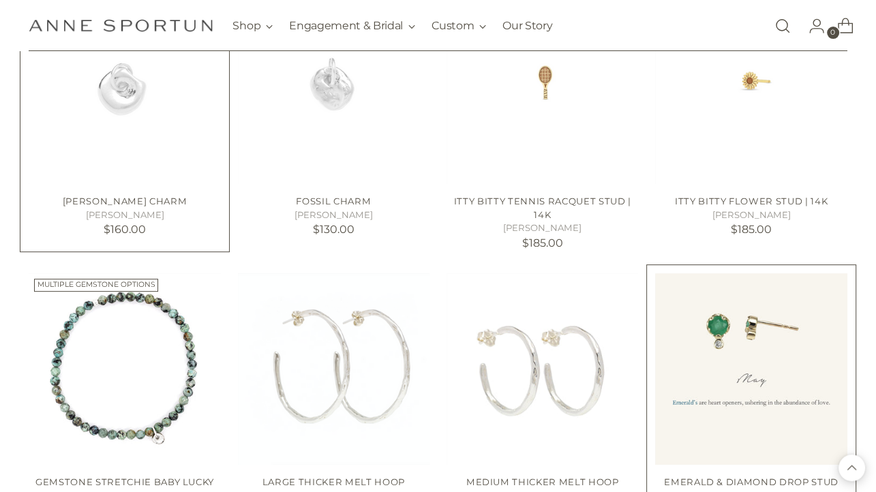
scroll to position [9146, 0]
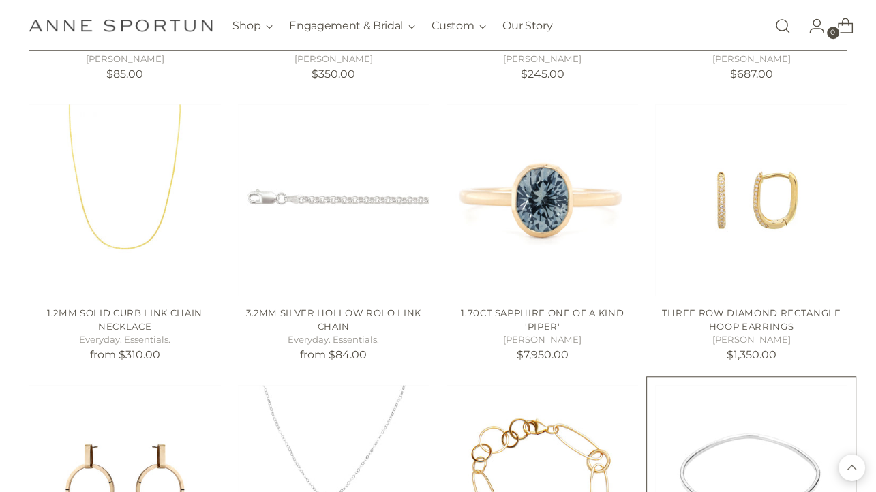
scroll to position [9577, 0]
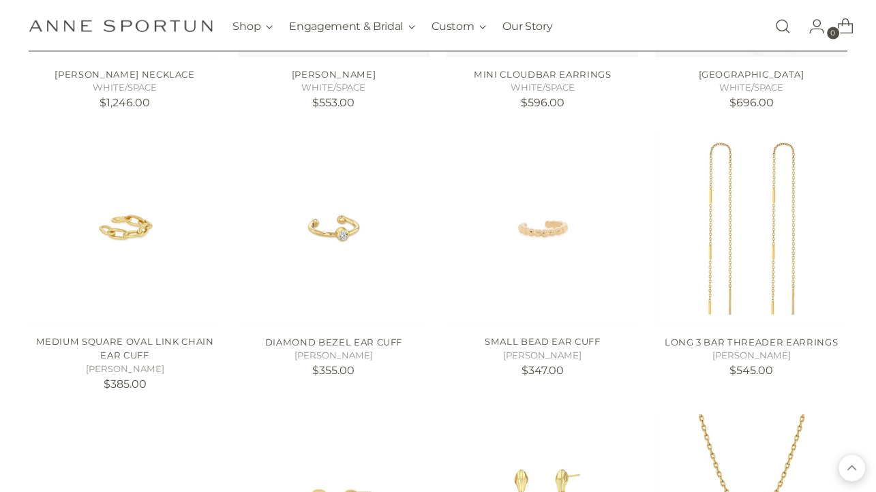
scroll to position [11234, 0]
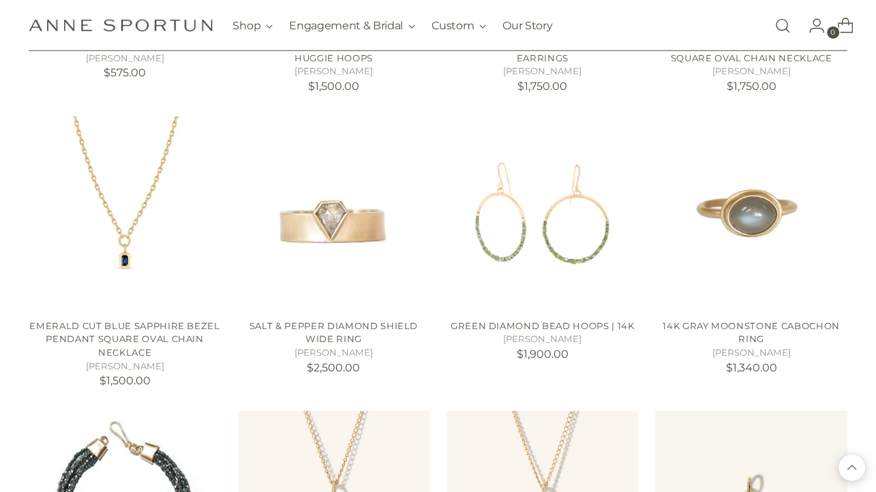
scroll to position [11810, 0]
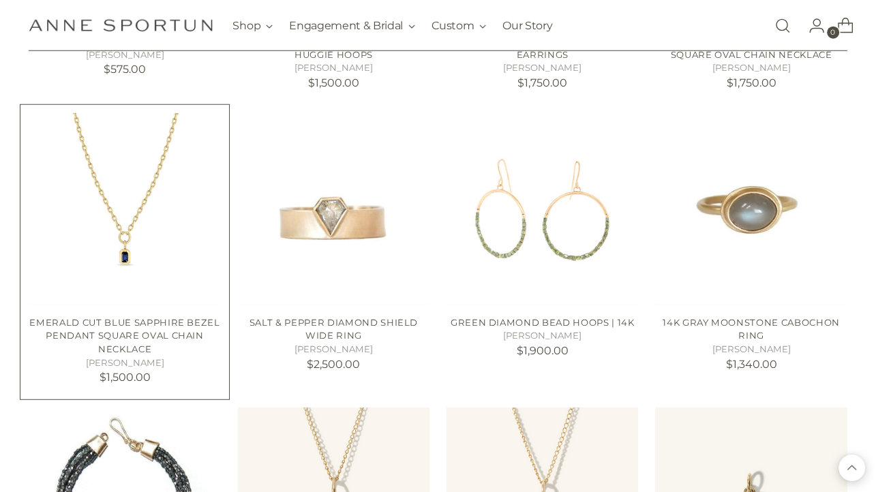
click at [0, 0] on img "Emerald Cut Blue Sapphire Bezel Pendant Square Oval Chain Necklace" at bounding box center [0, 0] width 0 height 0
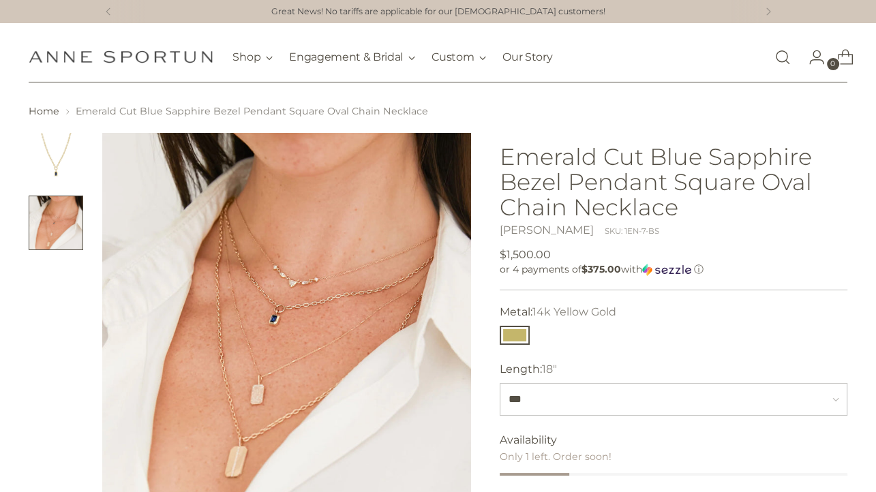
click at [278, 321] on img at bounding box center [286, 317] width 368 height 368
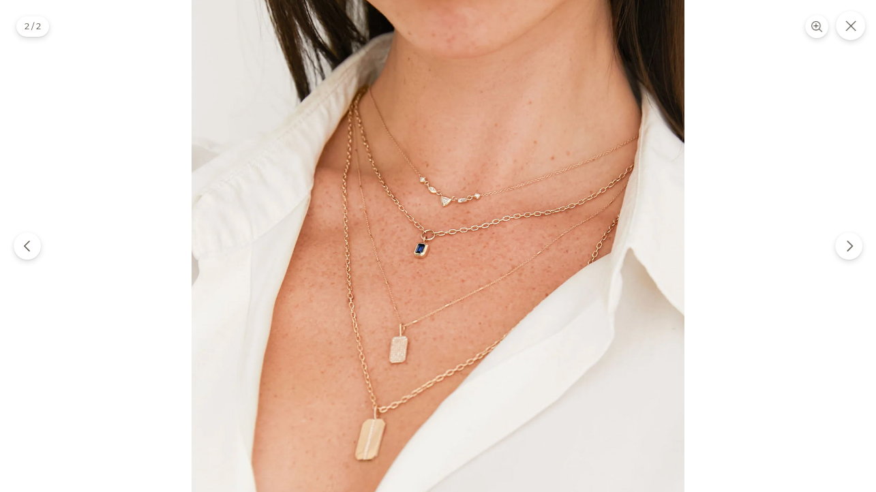
click at [738, 278] on div at bounding box center [438, 246] width 876 height 492
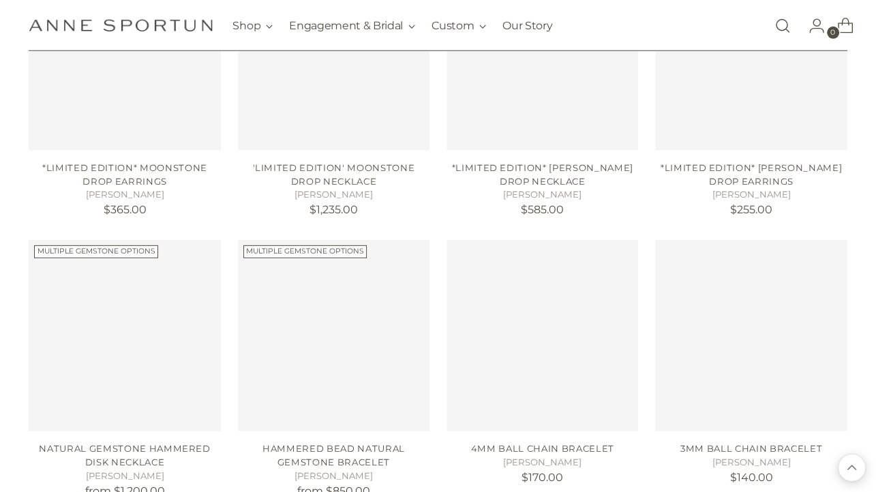
scroll to position [4094, 0]
